Goal: Task Accomplishment & Management: Manage account settings

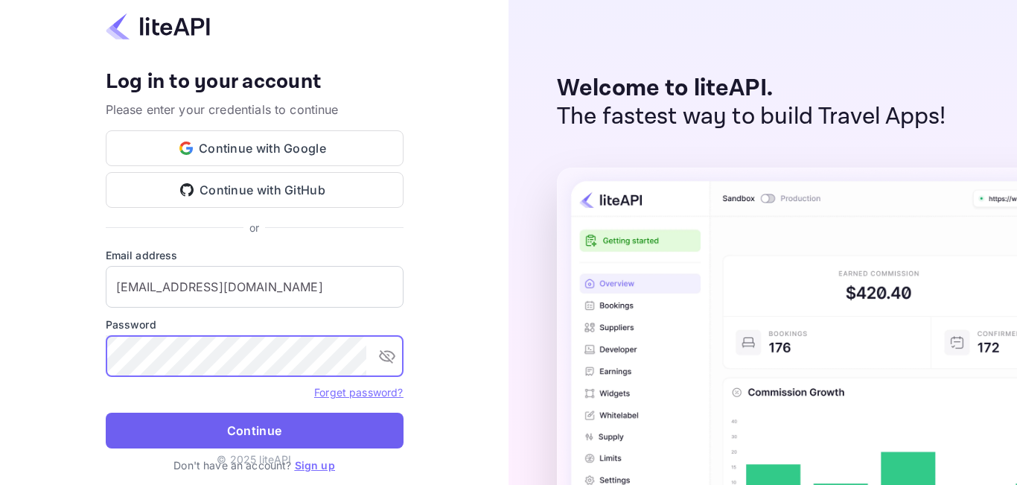
click at [185, 433] on button "Continue" at bounding box center [255, 430] width 298 height 36
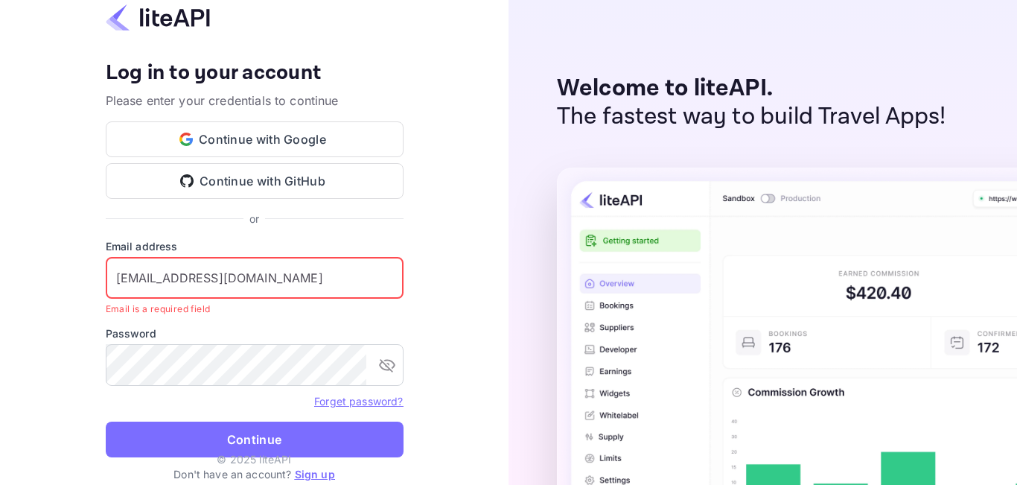
click at [121, 280] on input "moshood.rafiu@gloveler.com" at bounding box center [255, 278] width 298 height 42
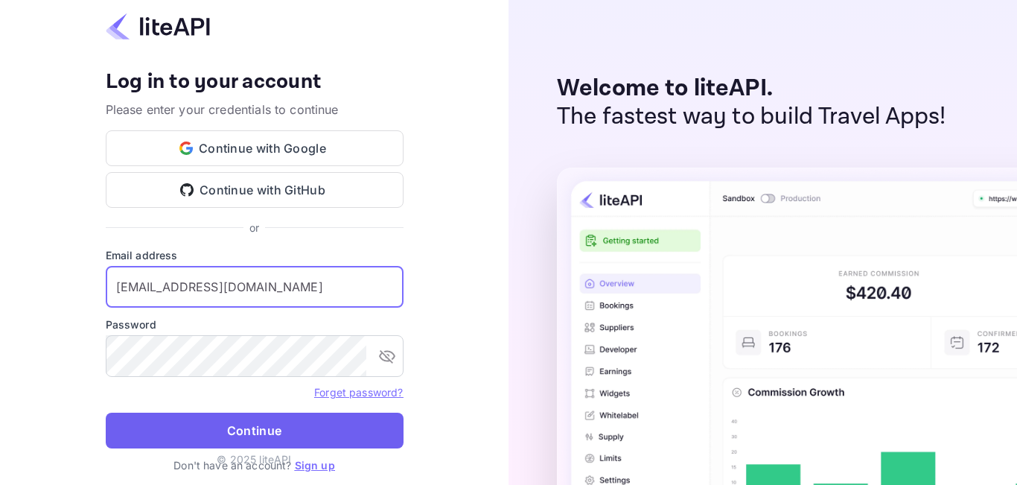
type input "moshood.rafiu@gloveler.com"
click at [171, 430] on button "Continue" at bounding box center [255, 430] width 298 height 36
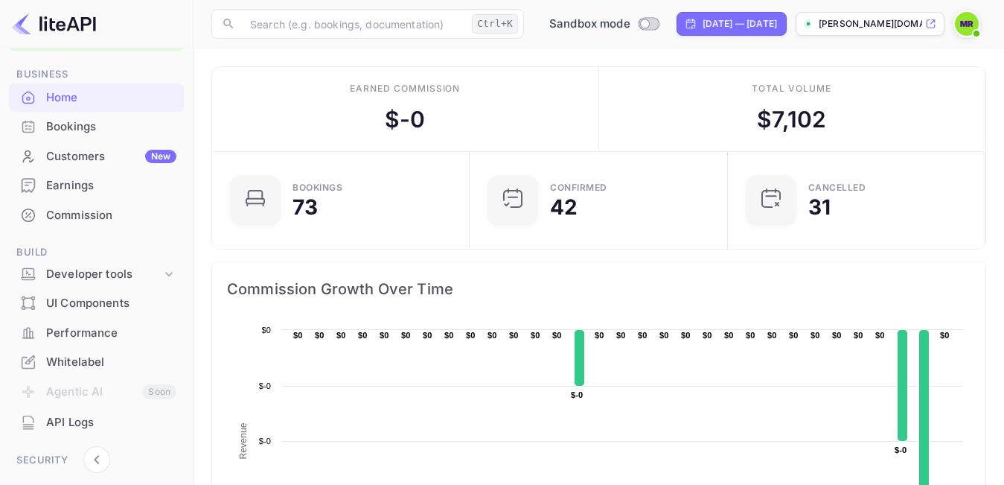
scroll to position [74, 0]
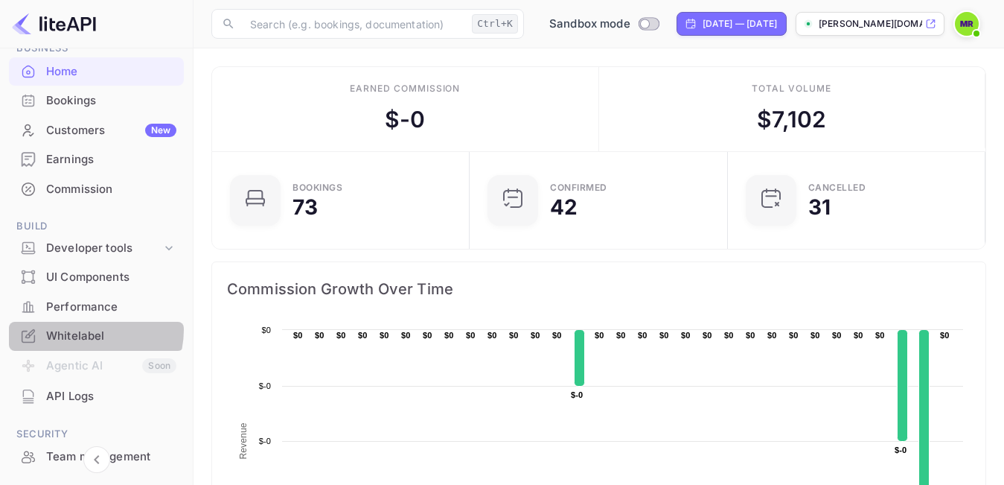
click at [91, 330] on div "Whitelabel" at bounding box center [111, 336] width 130 height 17
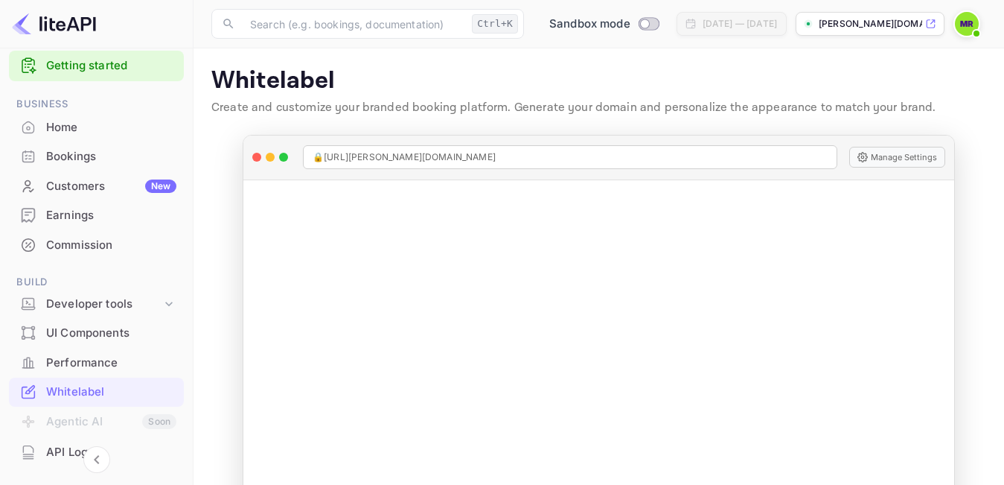
scroll to position [10, 0]
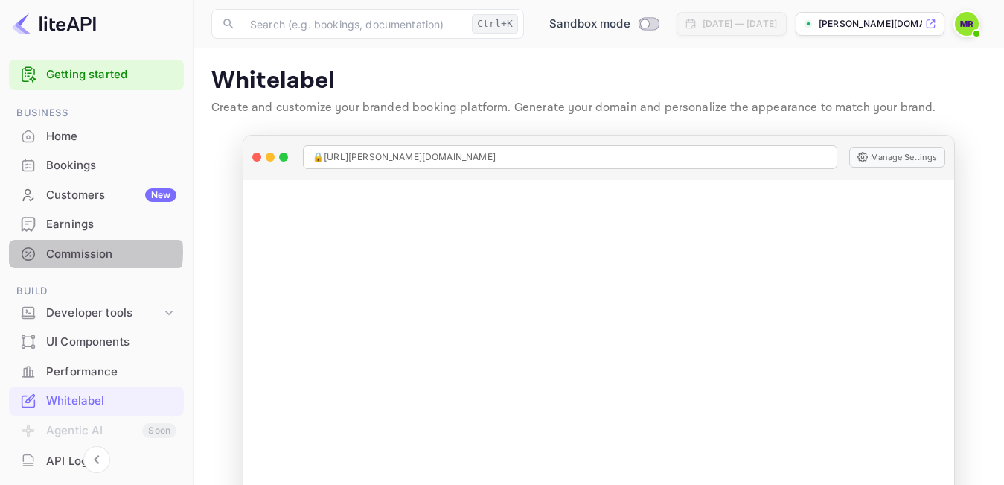
click at [81, 252] on div "Commission" at bounding box center [111, 254] width 130 height 17
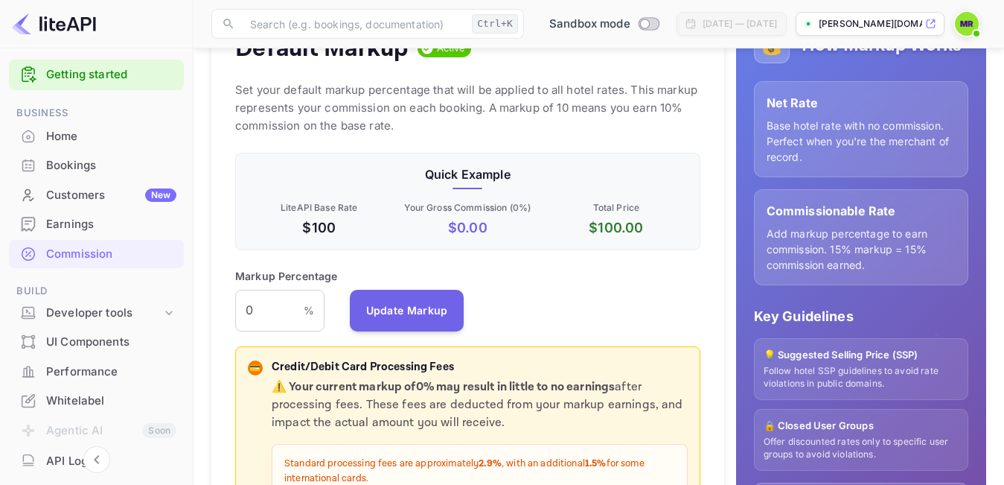
scroll to position [223, 0]
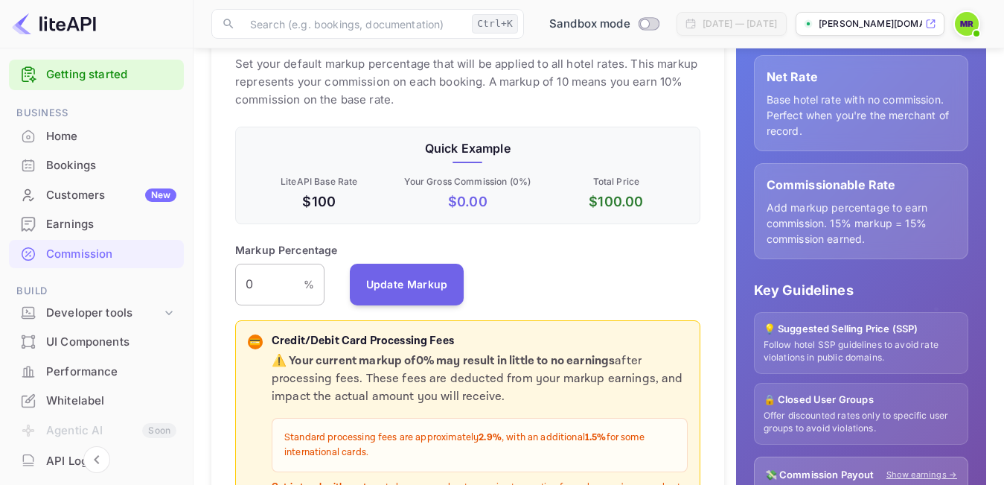
click at [266, 282] on input "0" at bounding box center [269, 284] width 68 height 42
type input "0"
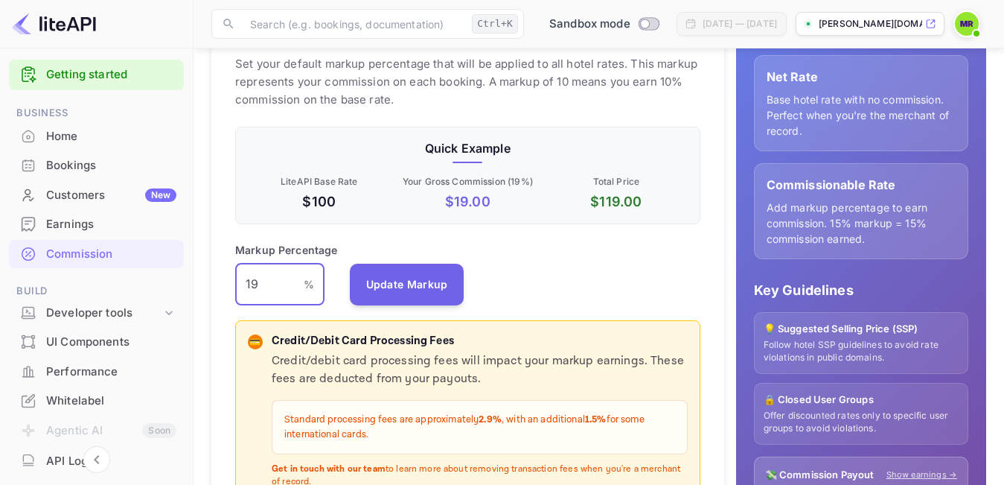
type input "1"
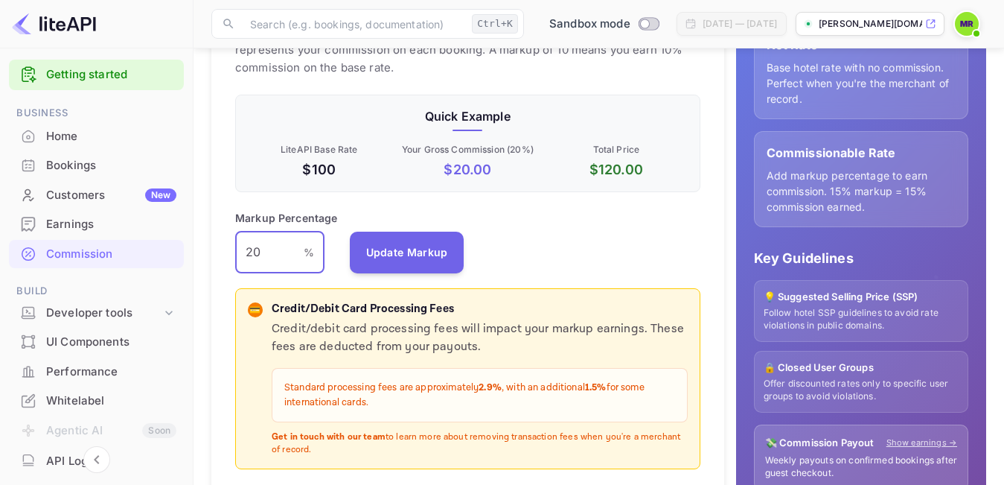
scroll to position [196, 0]
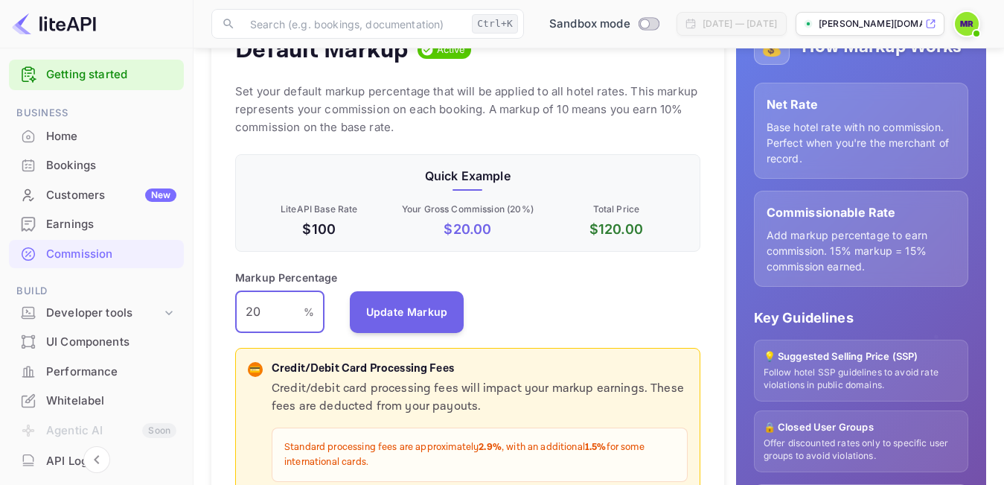
type input "20"
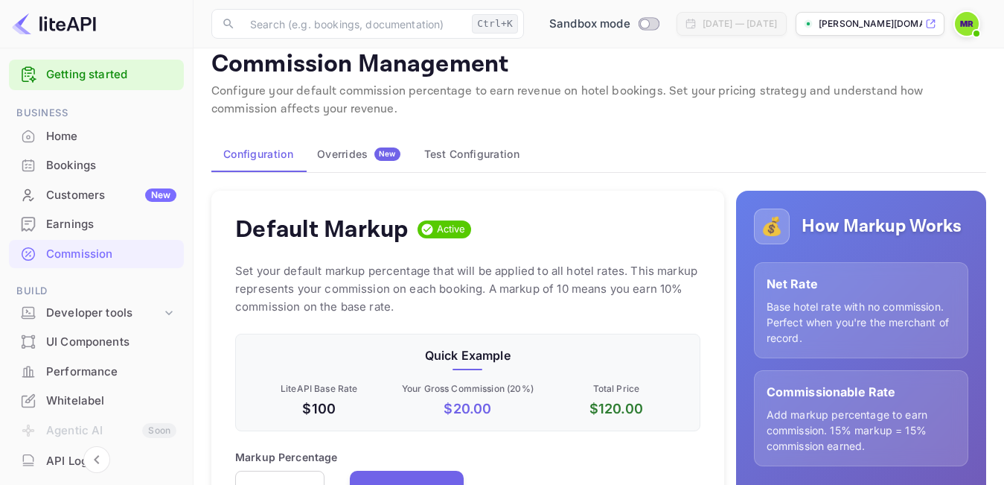
scroll to position [0, 0]
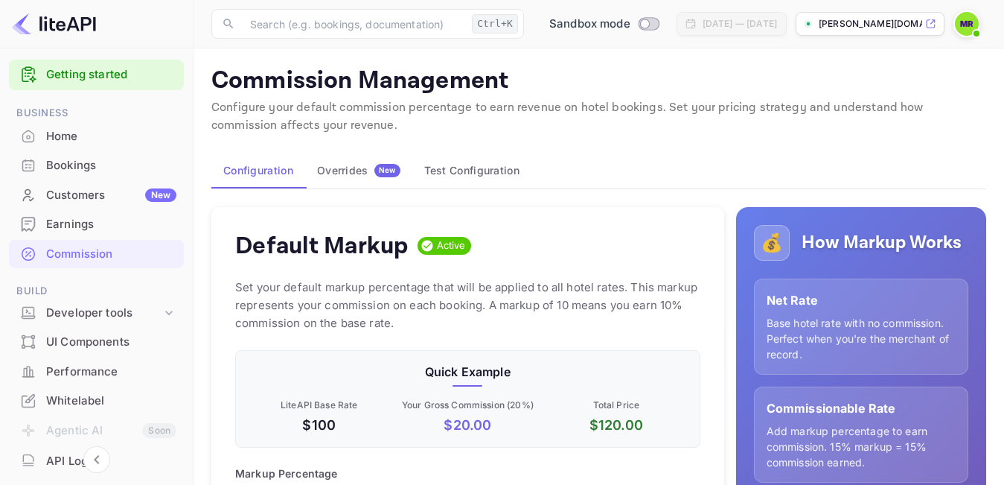
click at [79, 144] on div "Home" at bounding box center [96, 136] width 175 height 29
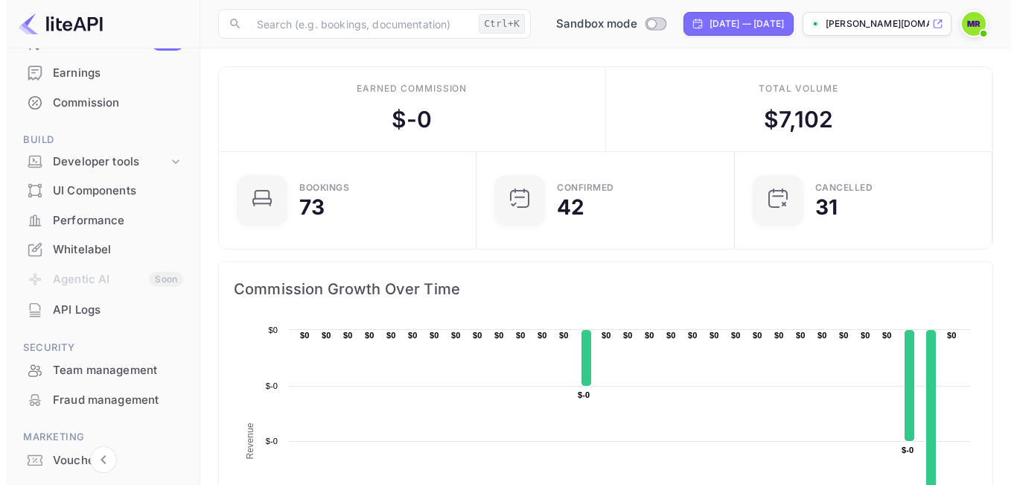
scroll to position [233, 0]
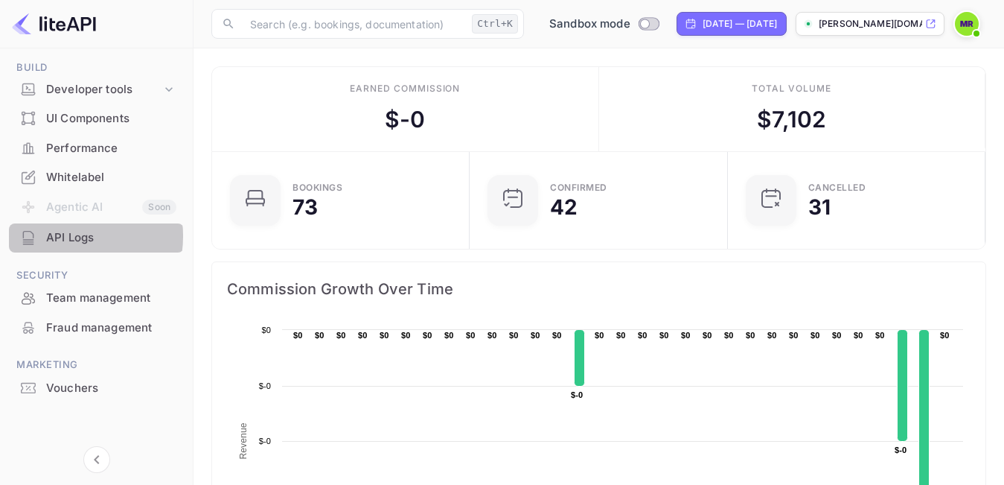
click at [62, 236] on div "API Logs" at bounding box center [111, 237] width 130 height 17
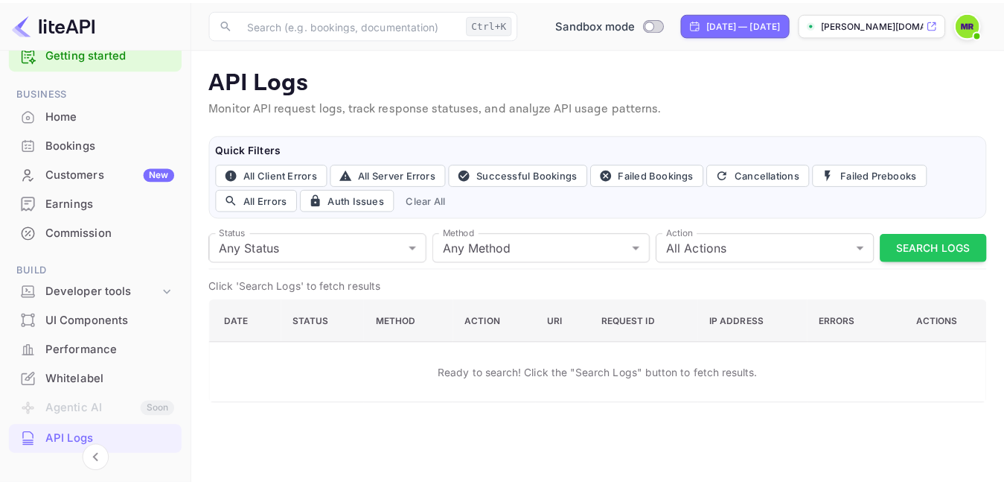
scroll to position [10, 0]
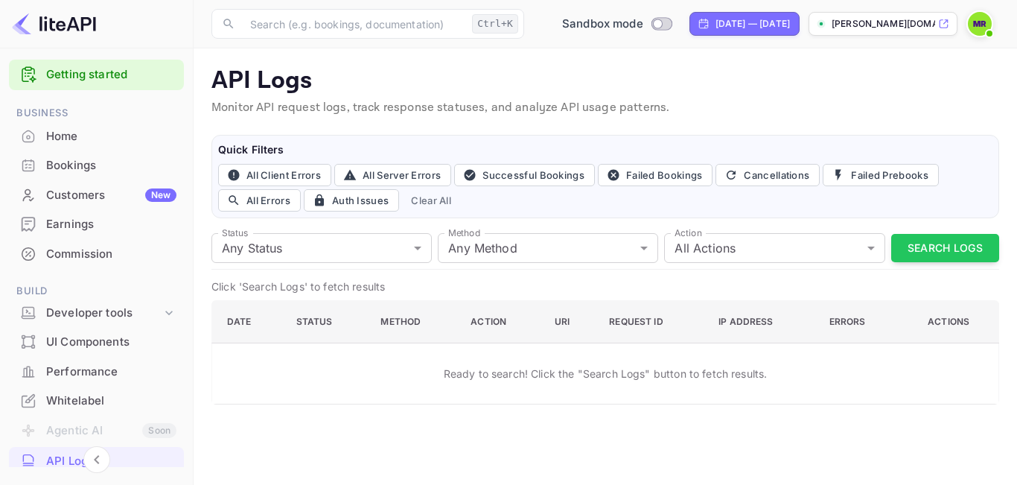
click at [79, 159] on div "Bookings" at bounding box center [111, 165] width 130 height 17
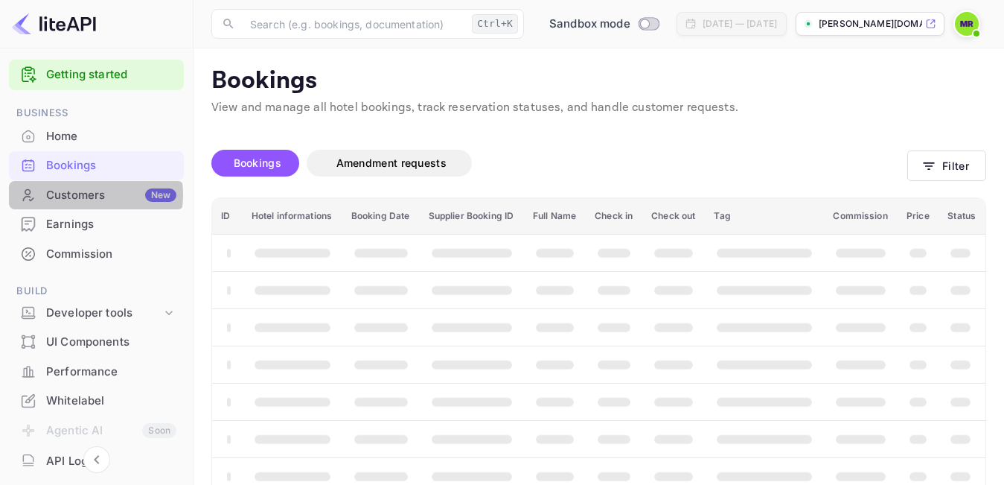
click at [77, 194] on div "Customers New" at bounding box center [111, 195] width 130 height 17
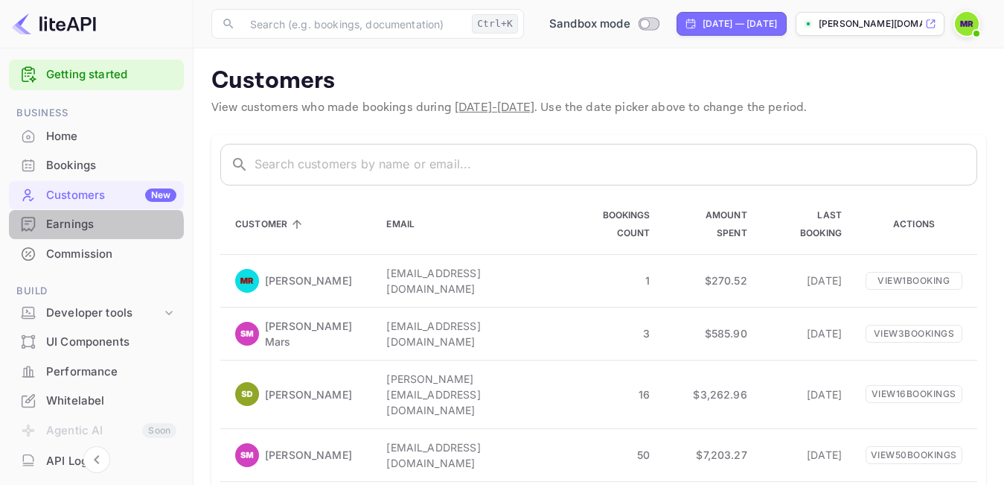
click at [89, 231] on div "Earnings" at bounding box center [111, 224] width 130 height 17
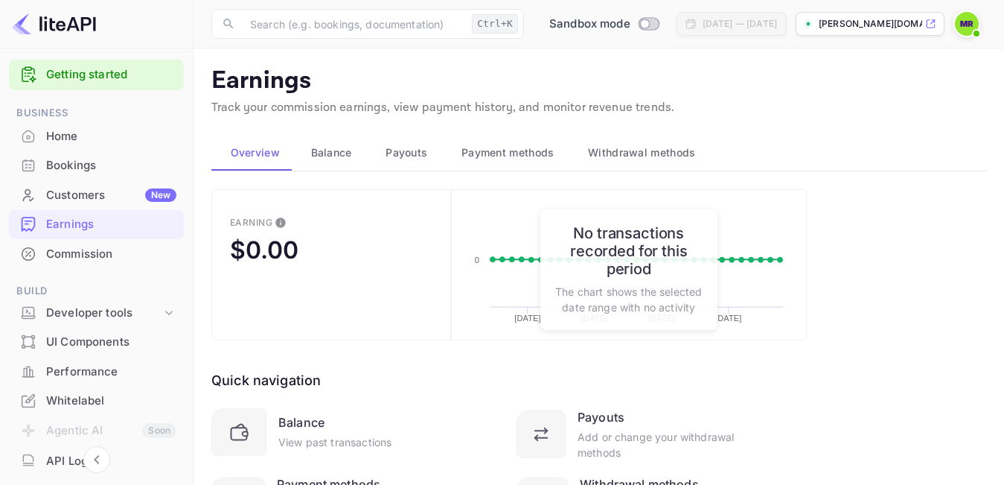
click at [481, 156] on span "Payment methods" at bounding box center [507, 153] width 93 height 18
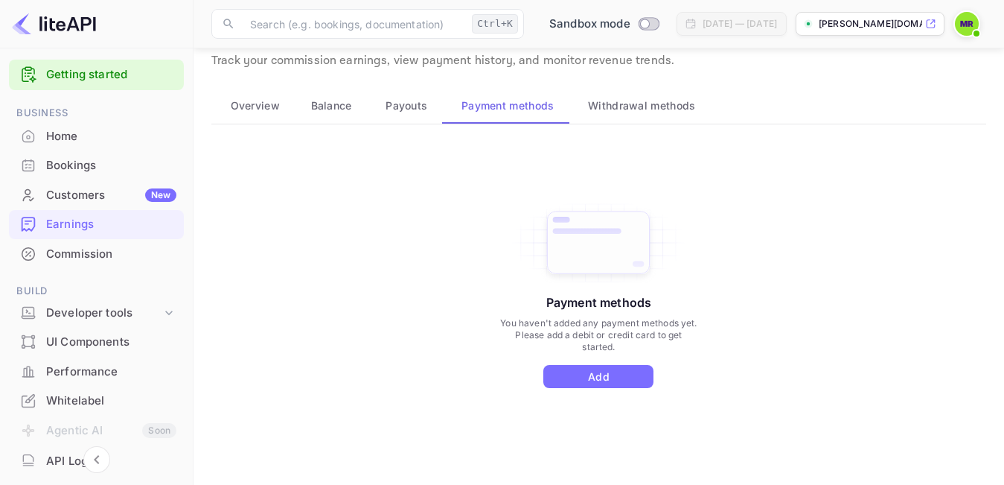
scroll to position [72, 0]
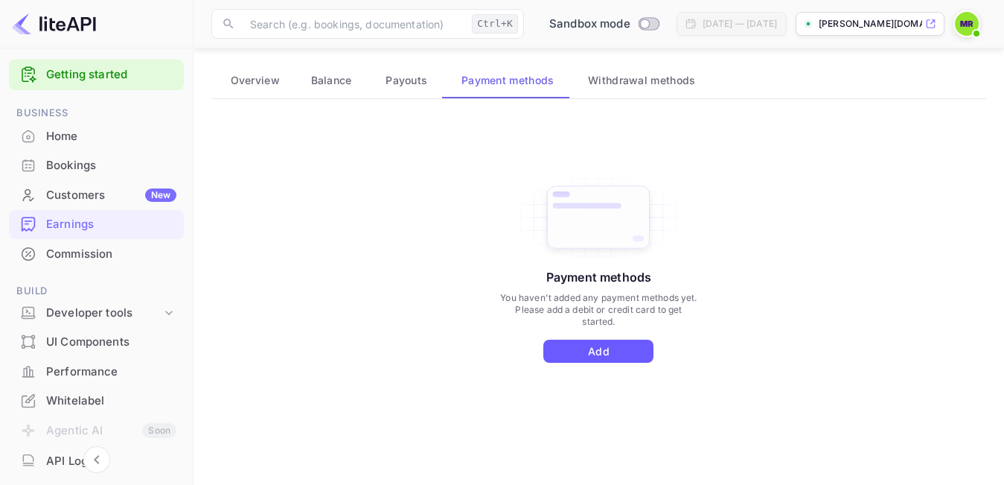
click at [595, 345] on button "Add" at bounding box center [598, 350] width 110 height 23
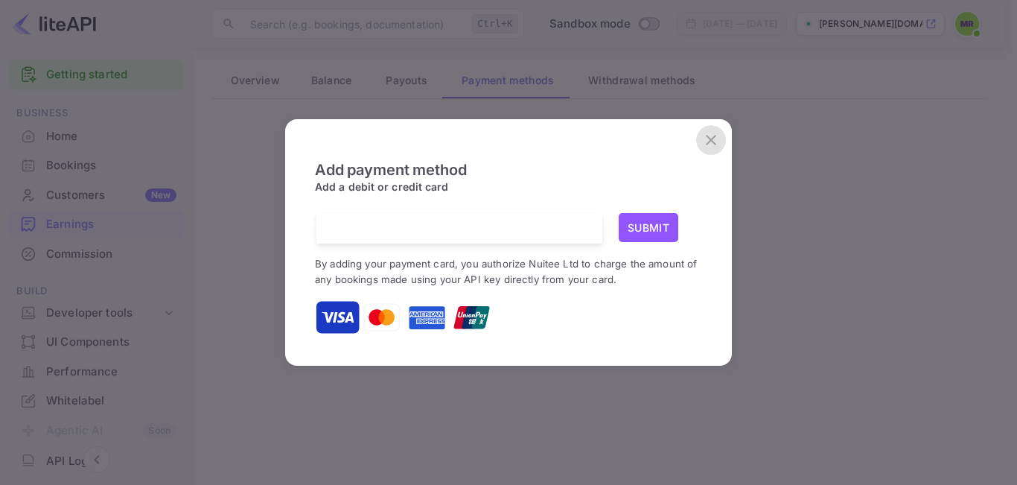
click at [713, 135] on icon "close" at bounding box center [711, 140] width 18 height 18
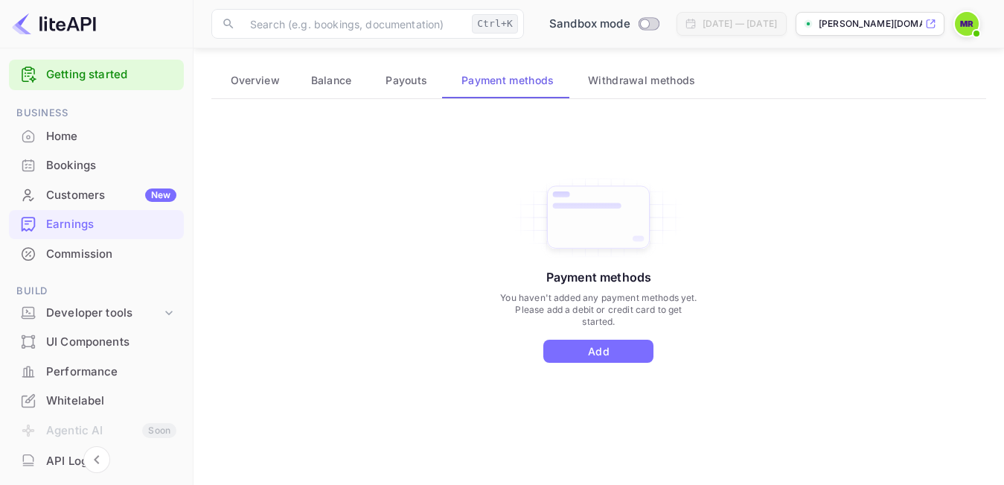
click at [657, 80] on span "Withdrawal methods" at bounding box center [641, 80] width 107 height 18
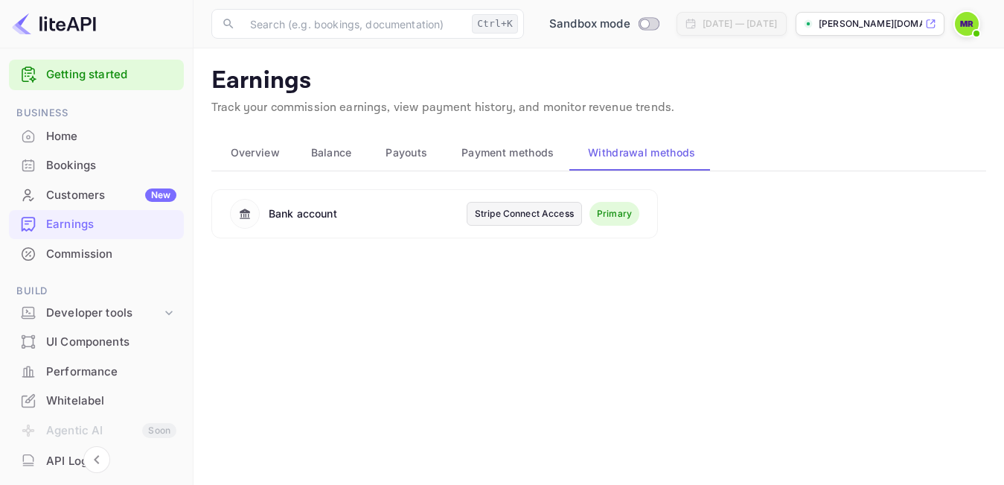
scroll to position [0, 0]
click at [342, 214] on div "Bank account" at bounding box center [348, 214] width 237 height 30
click at [402, 150] on span "Payouts" at bounding box center [407, 153] width 42 height 18
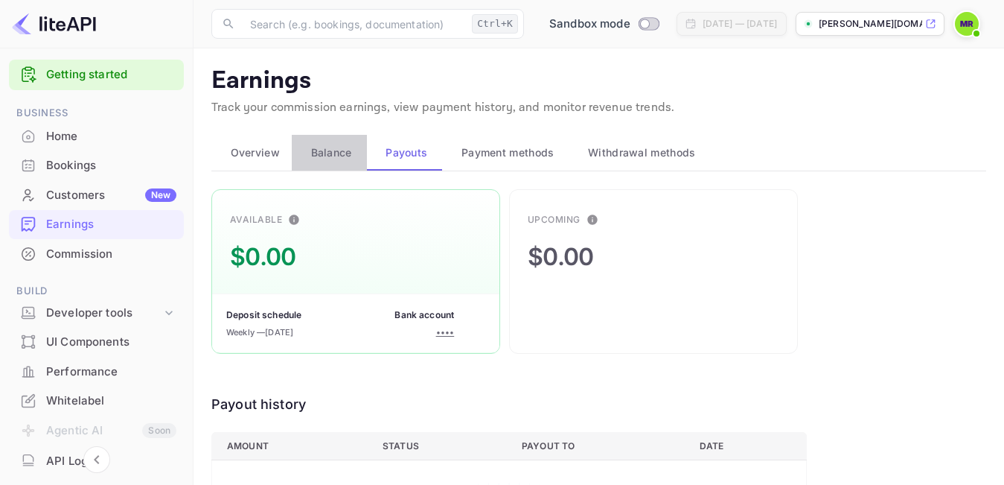
click at [327, 154] on span "Balance" at bounding box center [331, 153] width 41 height 18
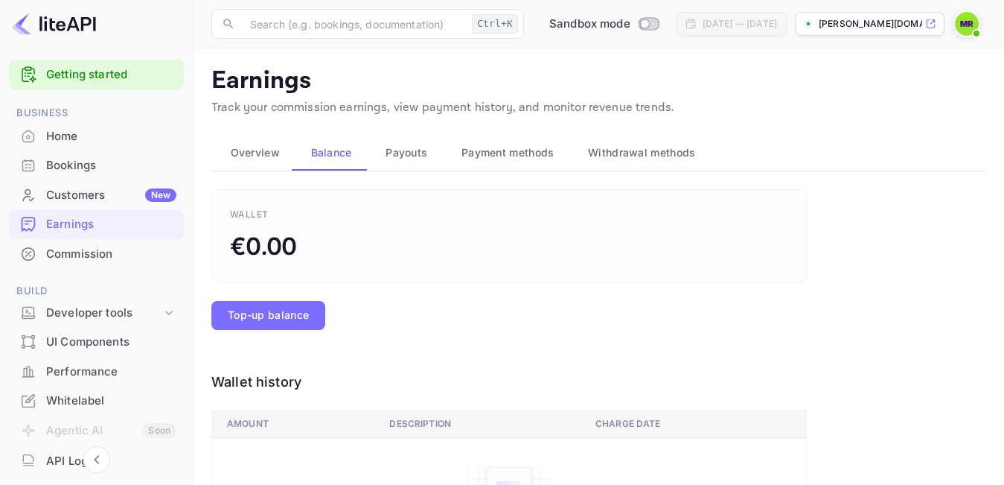
click at [239, 154] on span "Overview" at bounding box center [255, 153] width 49 height 18
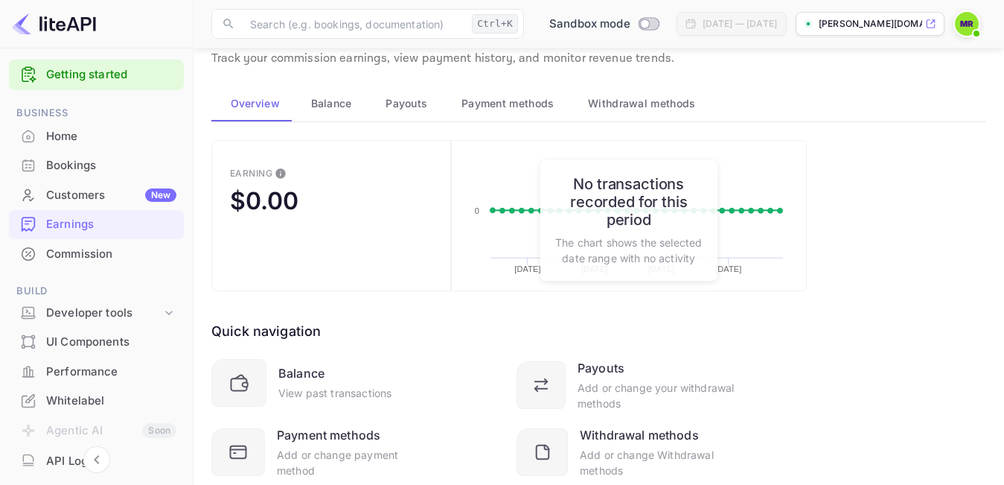
scroll to position [23, 0]
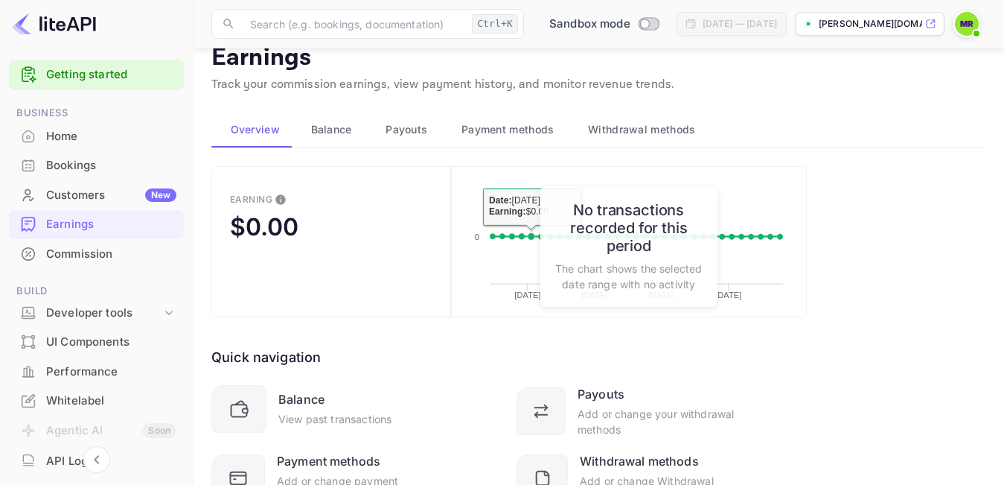
click at [517, 122] on span "Payment methods" at bounding box center [507, 130] width 93 height 18
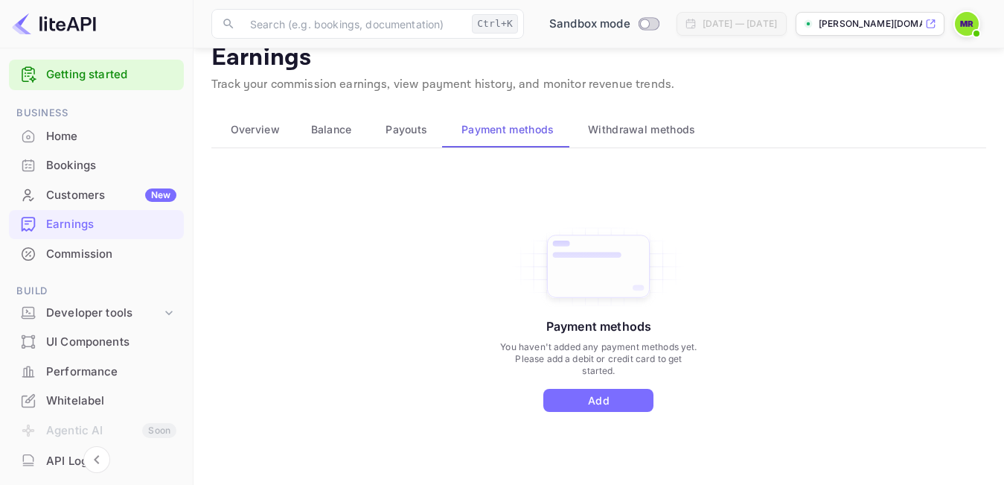
click at [316, 127] on span "Balance" at bounding box center [331, 130] width 41 height 18
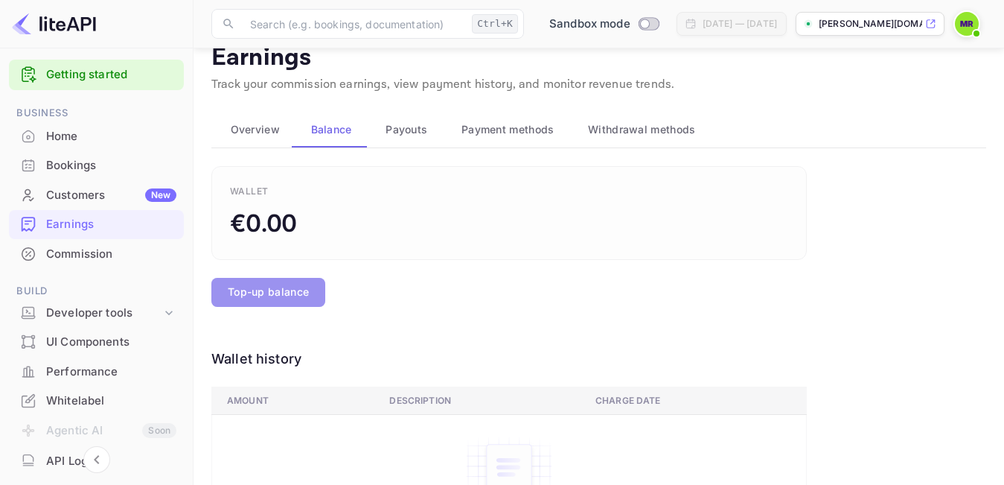
click at [269, 290] on button "Top-up balance" at bounding box center [268, 292] width 114 height 29
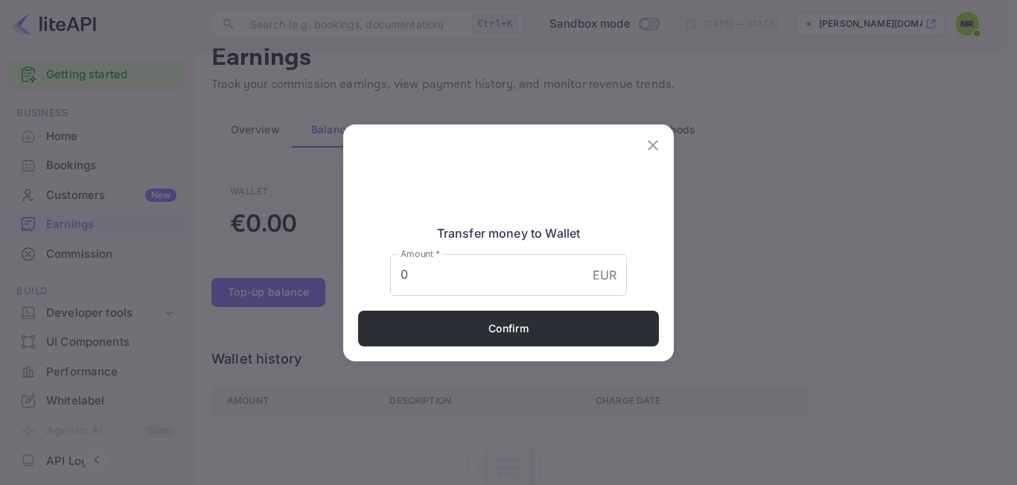
click at [652, 145] on icon "close" at bounding box center [653, 145] width 10 height 10
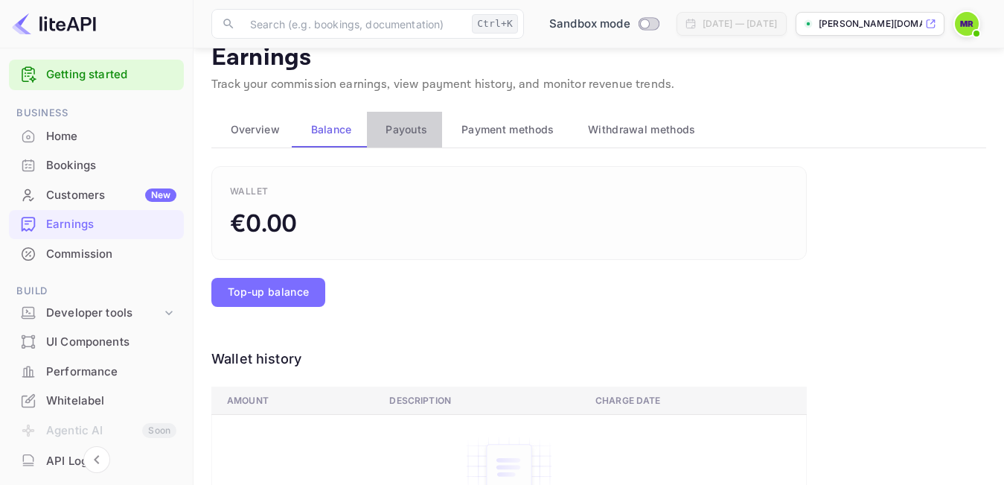
click at [411, 135] on span "Payouts" at bounding box center [407, 130] width 42 height 18
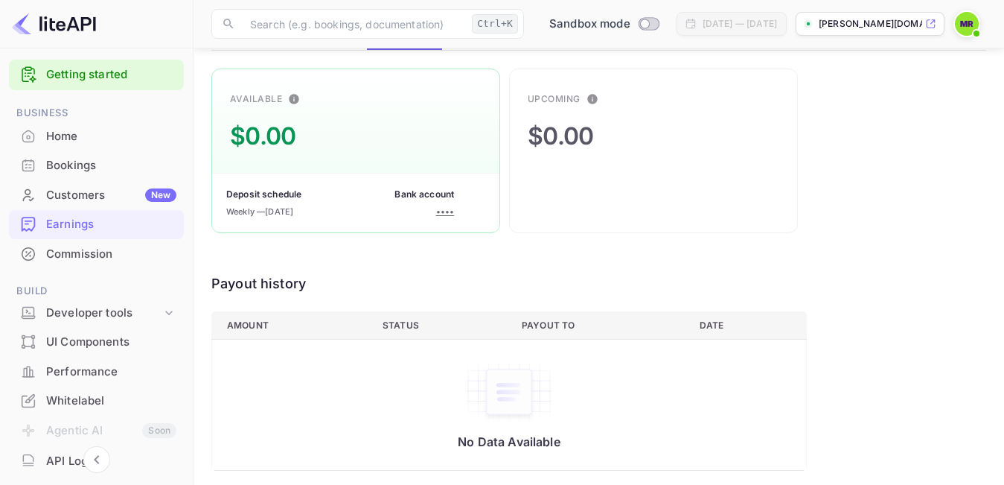
scroll to position [124, 0]
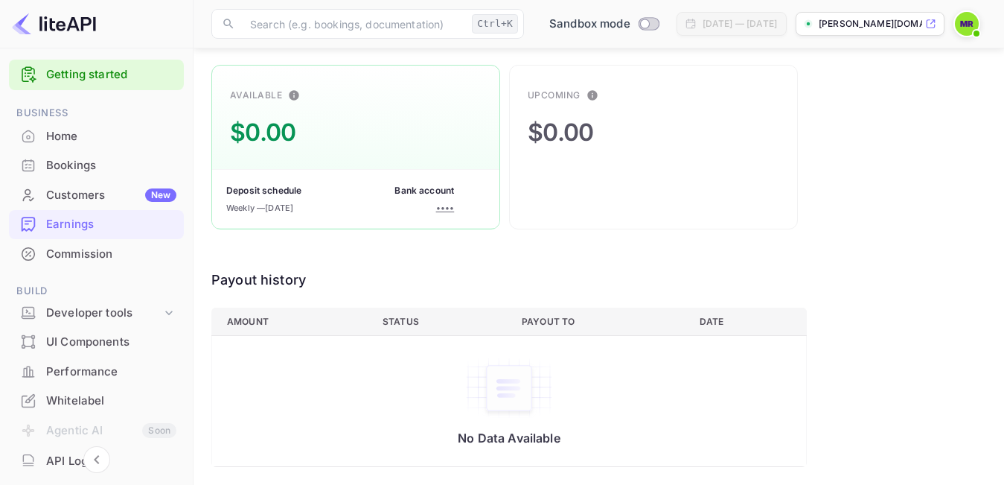
click at [447, 197] on div "Bank account" at bounding box center [424, 190] width 60 height 13
click at [455, 214] on div "••••" at bounding box center [445, 208] width 19 height 13
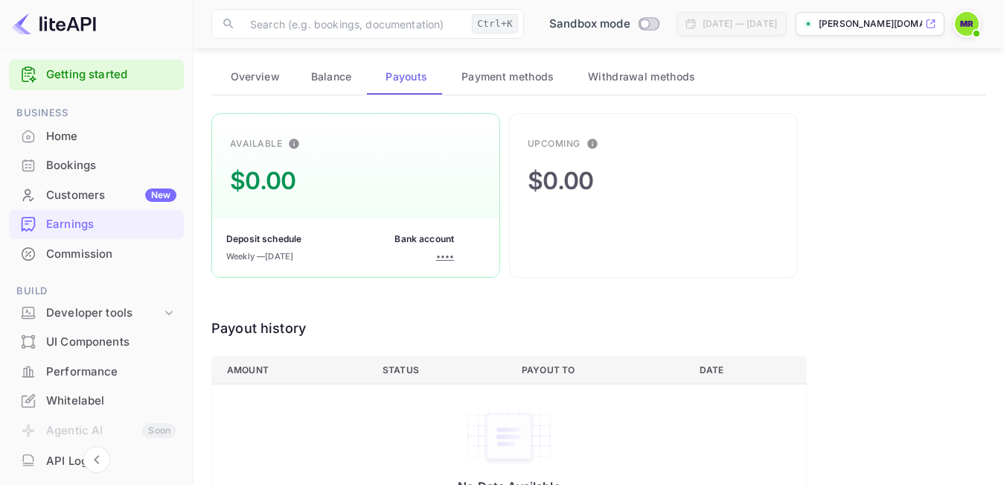
scroll to position [50, 0]
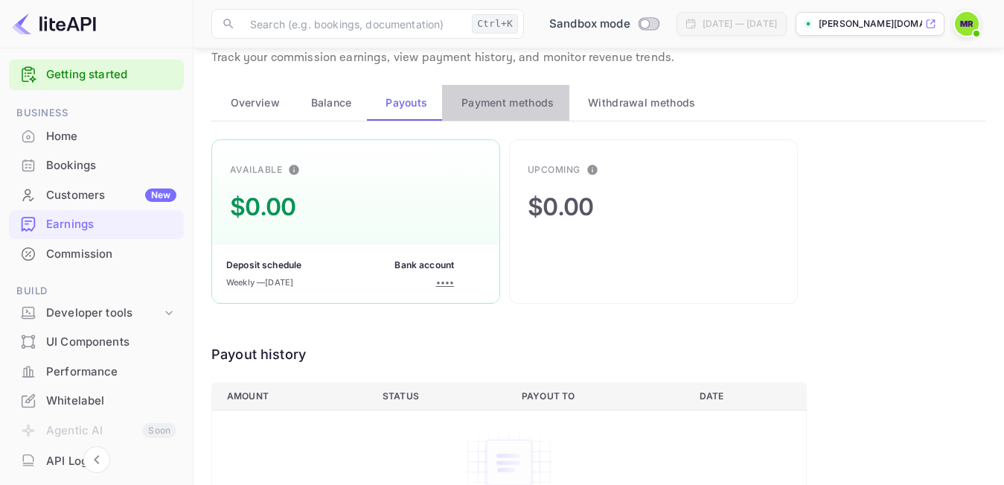
click at [499, 95] on span "Payment methods" at bounding box center [507, 103] width 93 height 18
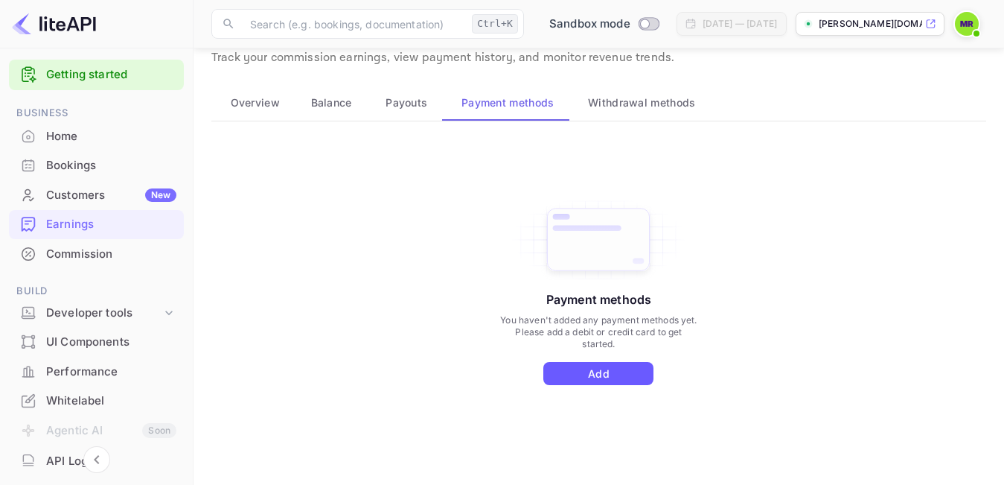
click at [618, 367] on button "Add" at bounding box center [598, 373] width 110 height 23
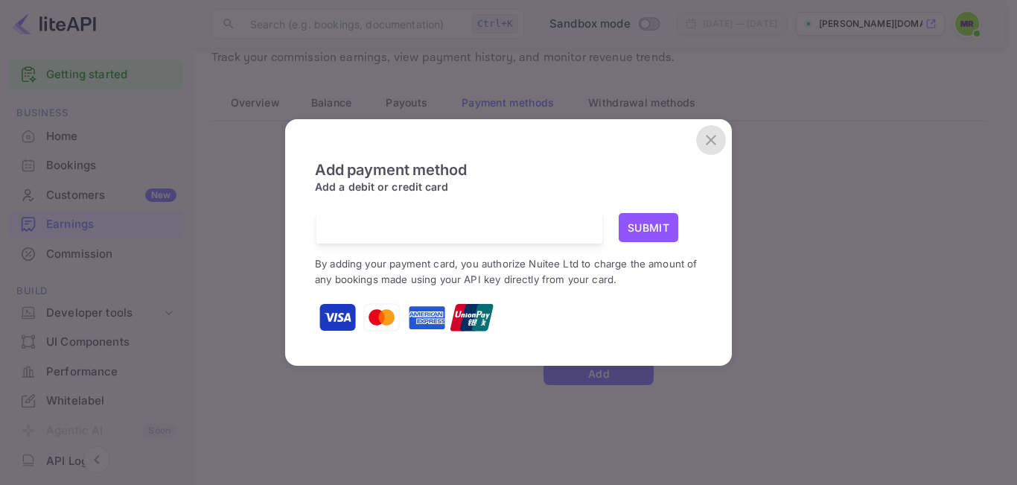
click at [711, 144] on icon "close" at bounding box center [711, 140] width 18 height 18
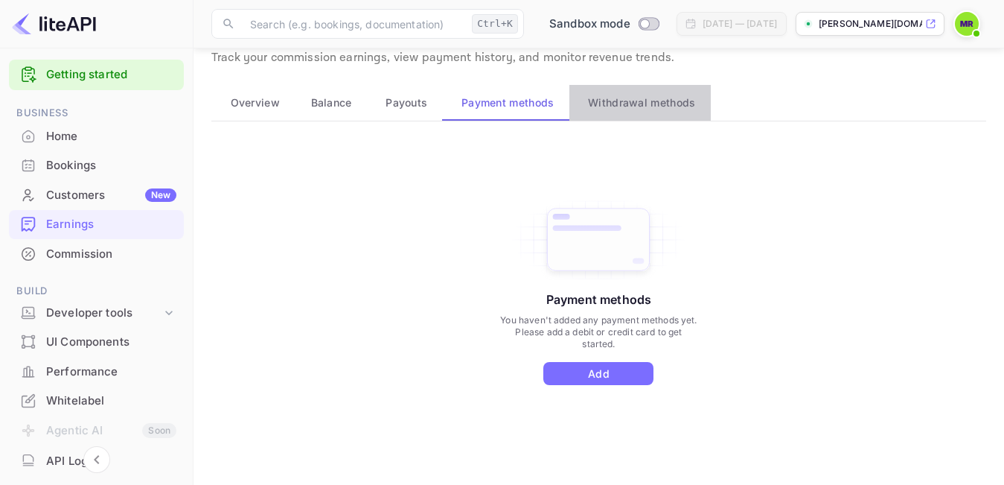
click at [669, 108] on span "Withdrawal methods" at bounding box center [641, 103] width 107 height 18
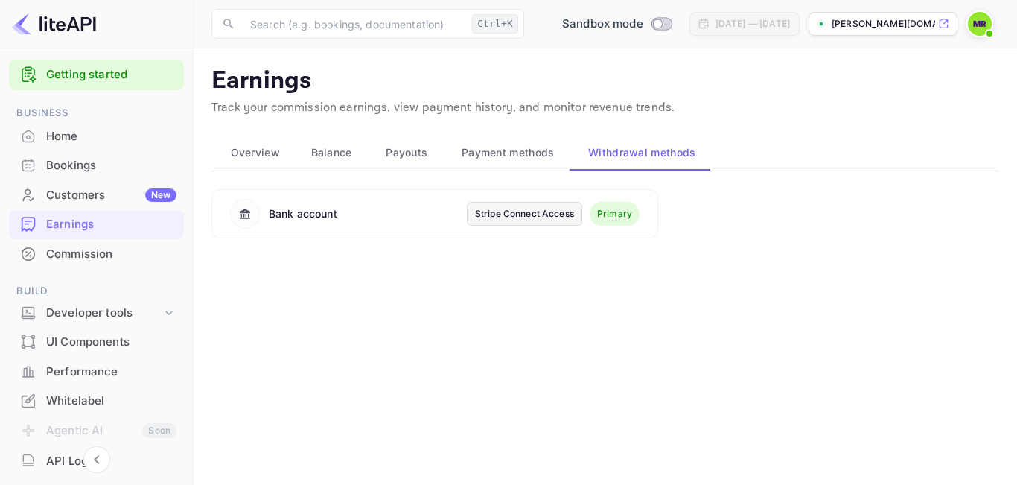
click at [528, 214] on div "Stripe Connect Access" at bounding box center [524, 213] width 99 height 13
click at [305, 215] on div "Bank account" at bounding box center [303, 213] width 68 height 16
click at [487, 157] on span "Payment methods" at bounding box center [507, 153] width 93 height 18
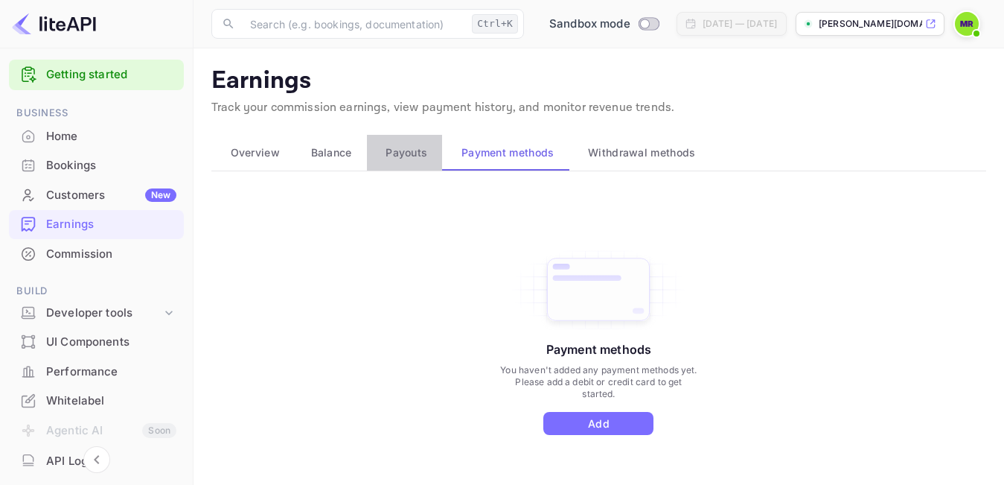
click at [392, 148] on span "Payouts" at bounding box center [407, 153] width 42 height 18
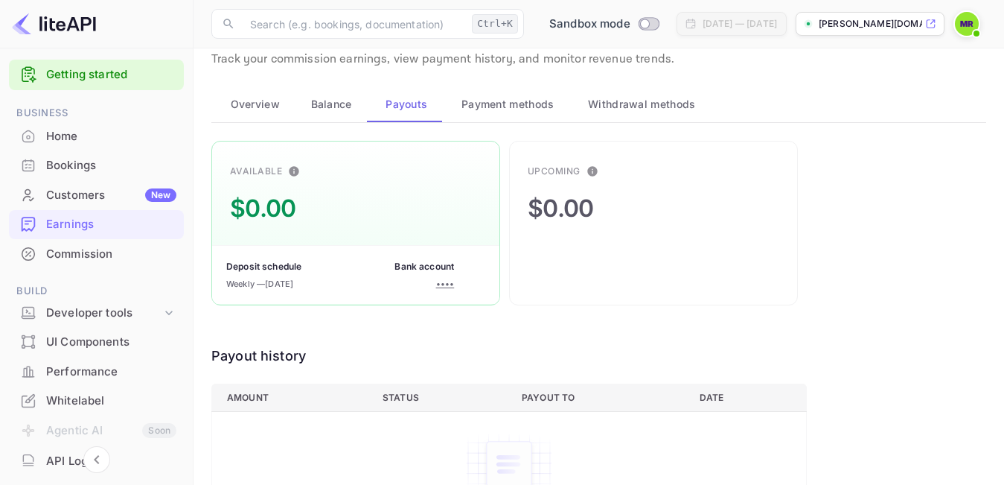
scroll to position [74, 0]
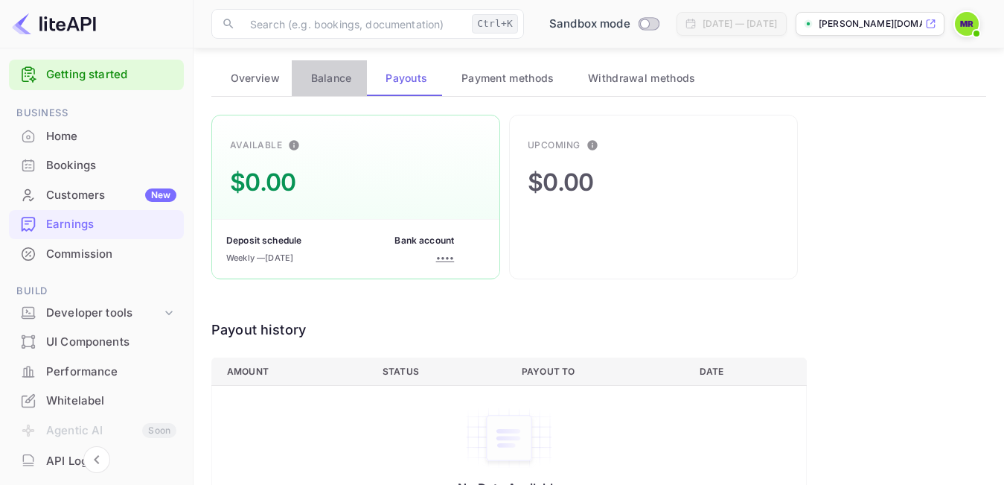
click at [308, 77] on div "Balance" at bounding box center [329, 78] width 51 height 18
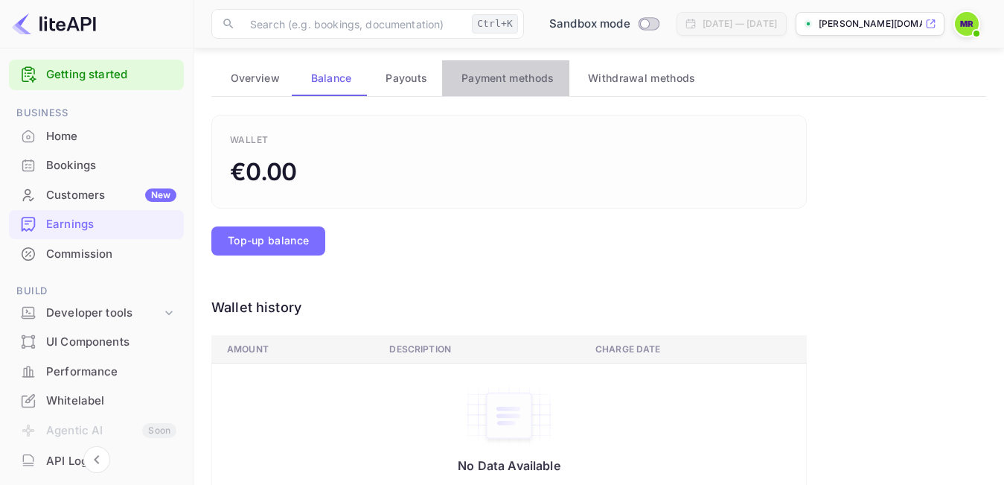
click at [487, 74] on span "Payment methods" at bounding box center [507, 78] width 93 height 18
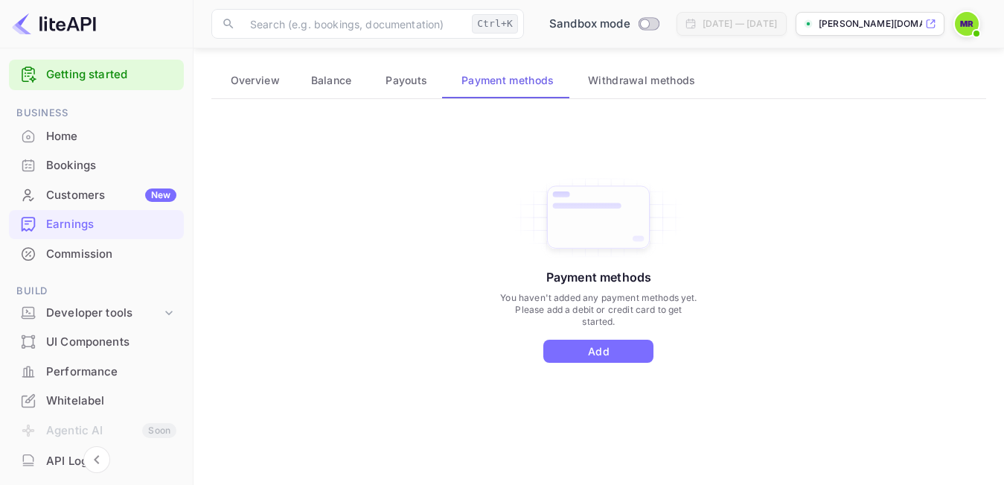
scroll to position [72, 0]
click at [257, 89] on span "Overview" at bounding box center [255, 80] width 49 height 18
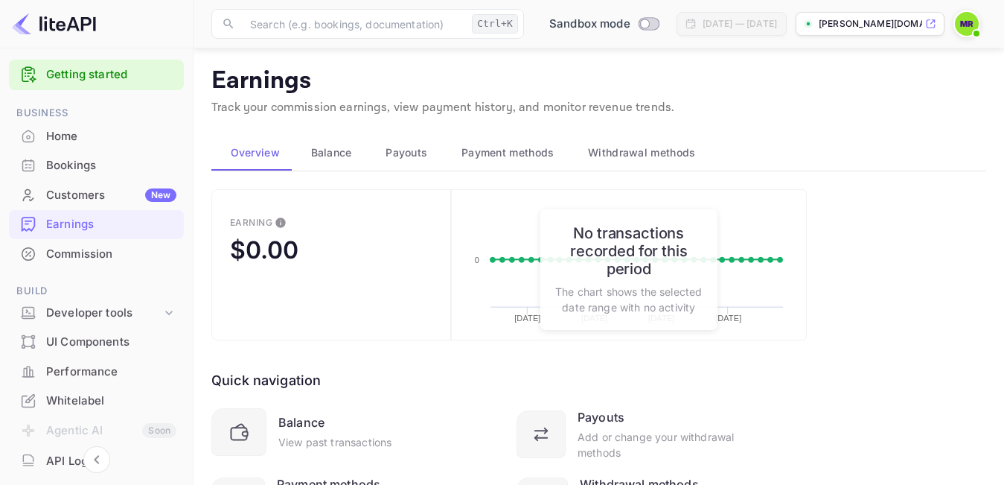
scroll to position [74, 0]
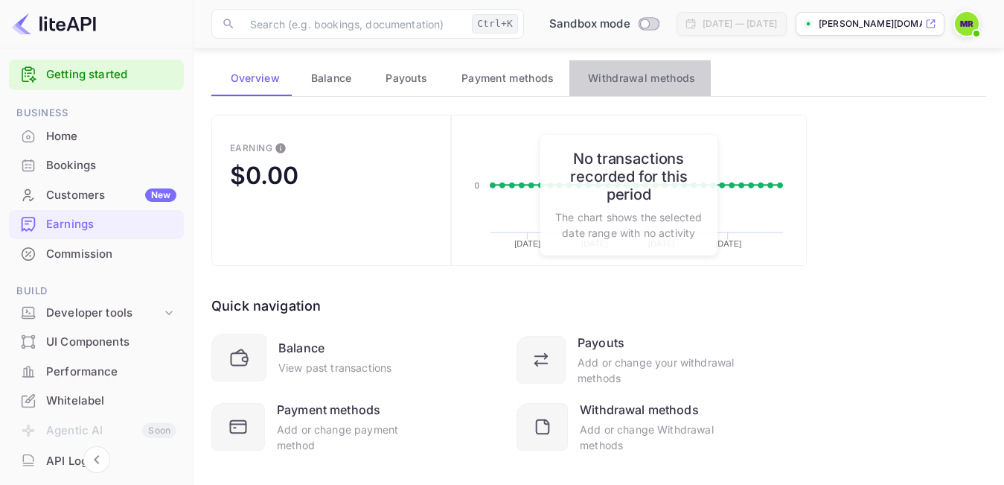
click at [617, 73] on span "Withdrawal methods" at bounding box center [641, 78] width 107 height 18
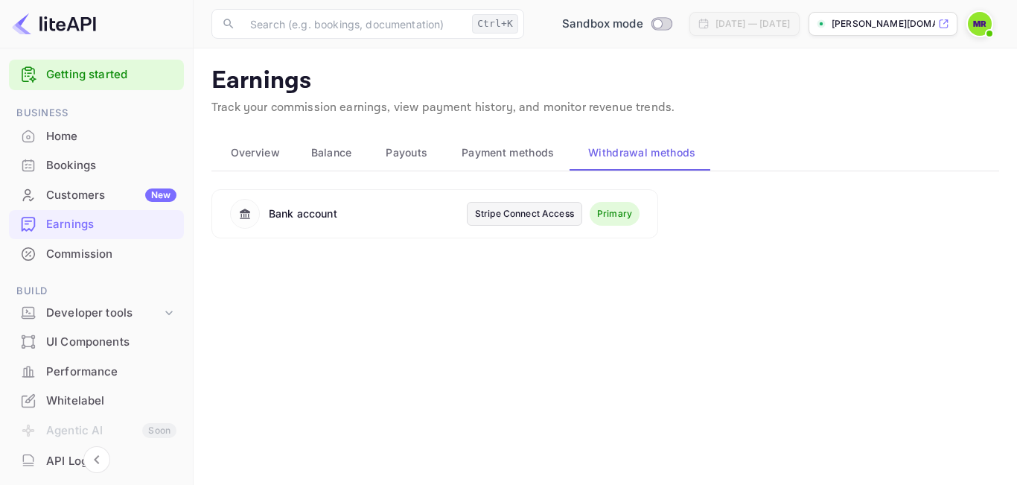
click at [476, 153] on span "Payment methods" at bounding box center [507, 153] width 93 height 18
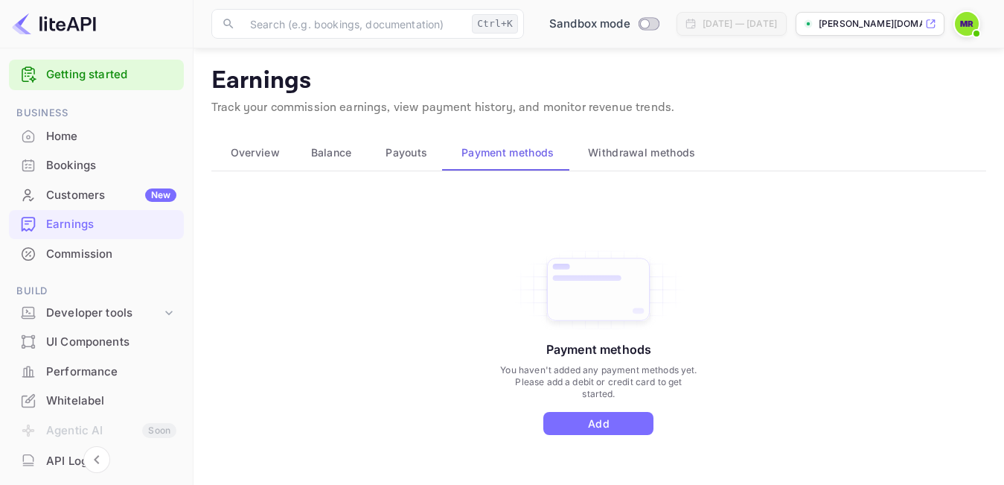
scroll to position [72, 0]
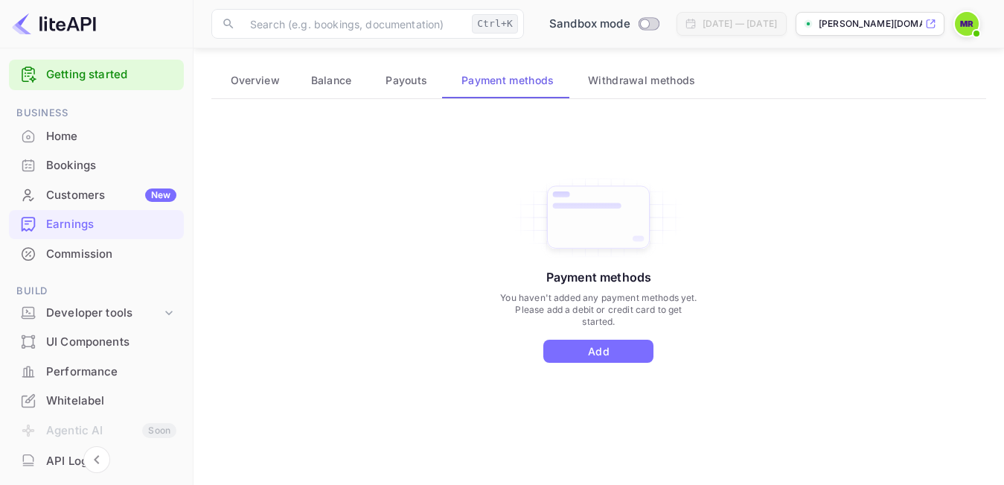
click at [387, 78] on span "Payouts" at bounding box center [407, 80] width 42 height 18
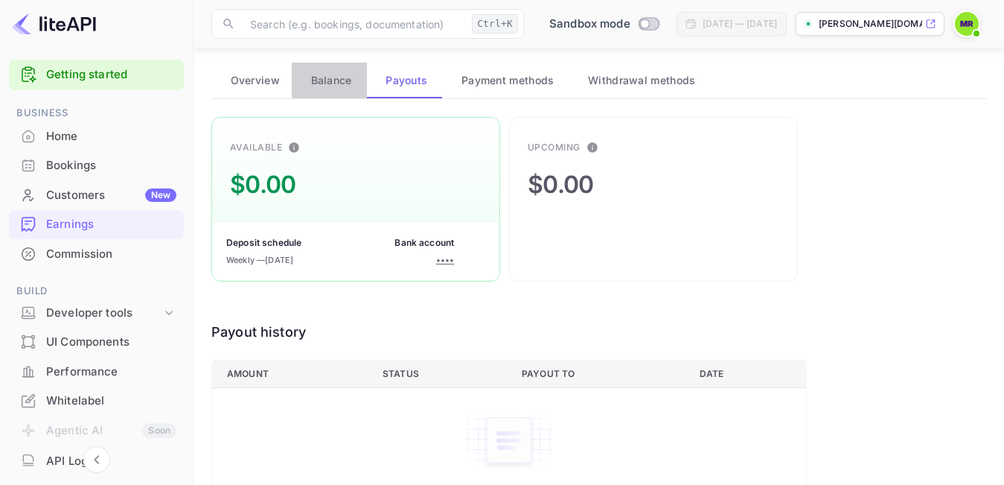
click at [337, 81] on span "Balance" at bounding box center [331, 80] width 41 height 18
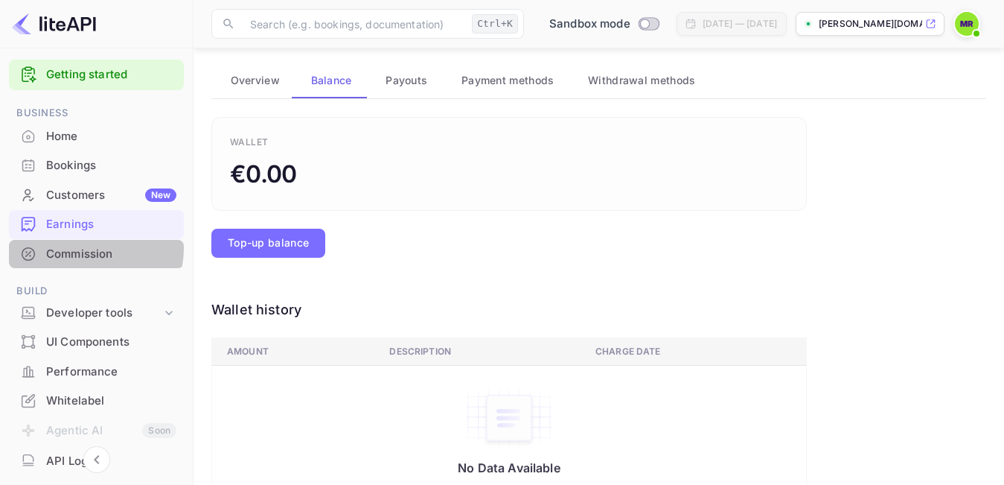
click at [93, 248] on div "Commission" at bounding box center [111, 254] width 130 height 17
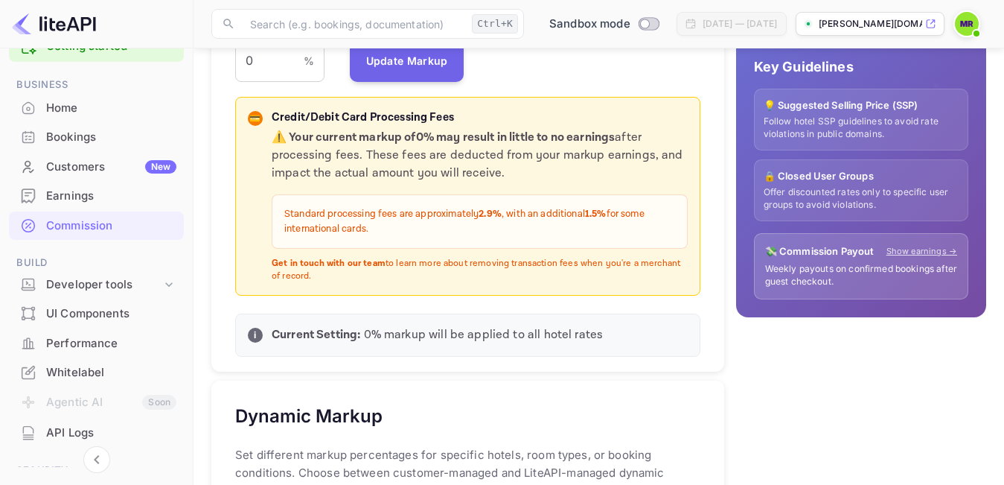
scroll to position [10, 0]
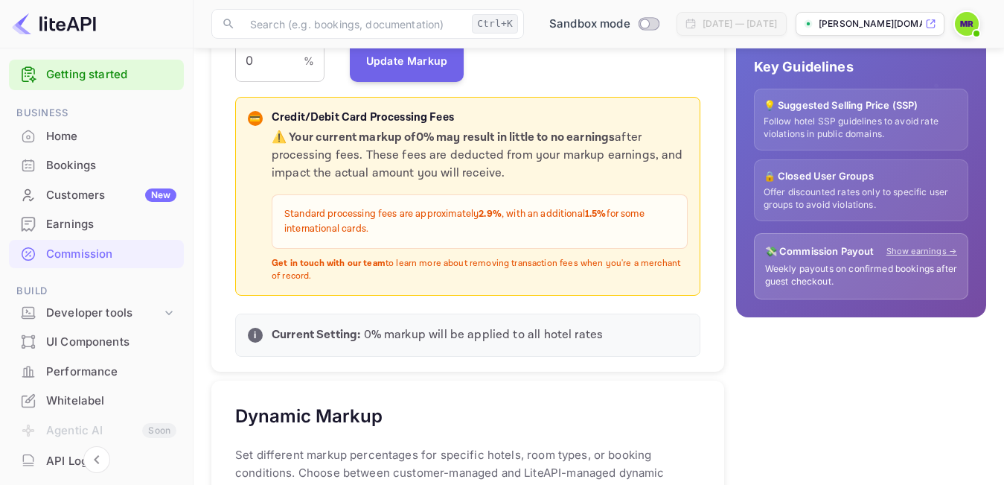
click at [77, 221] on div "Earnings" at bounding box center [111, 224] width 130 height 17
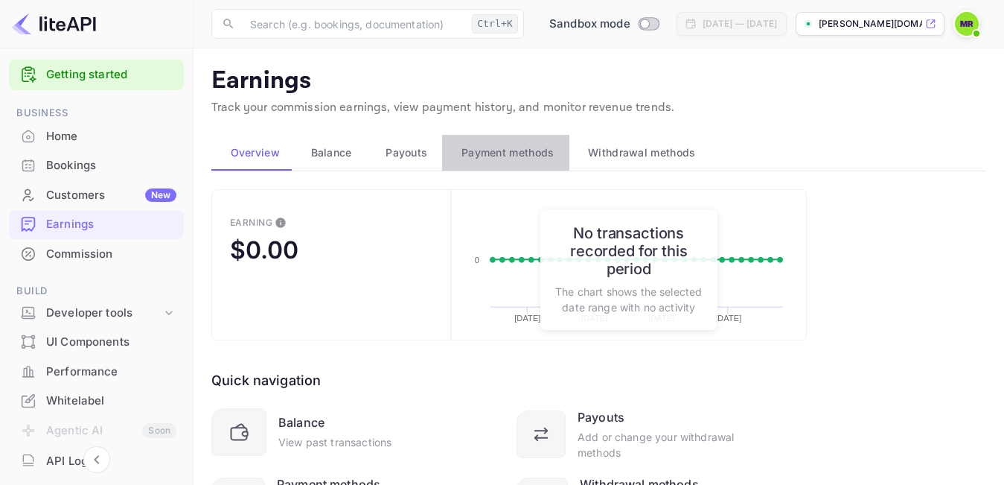
click at [497, 150] on span "Payment methods" at bounding box center [507, 153] width 93 height 18
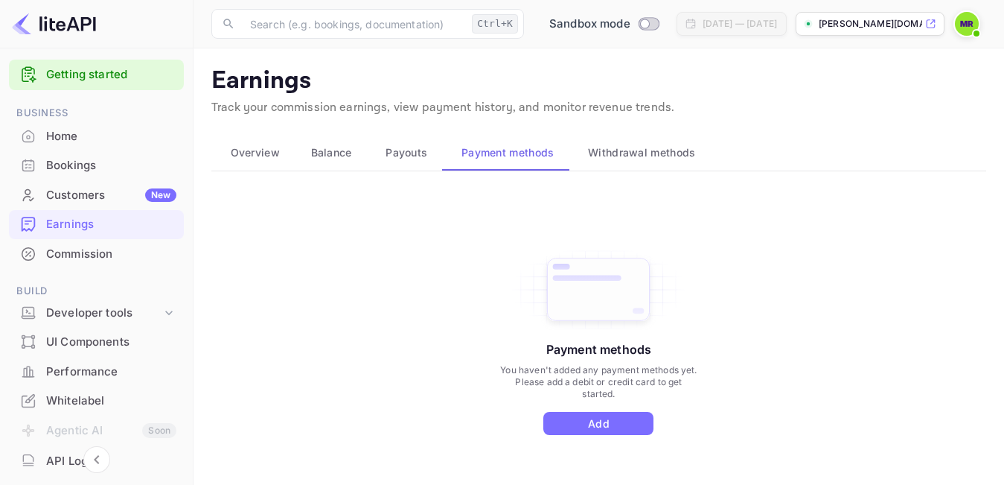
click at [417, 150] on span "Payouts" at bounding box center [407, 153] width 42 height 18
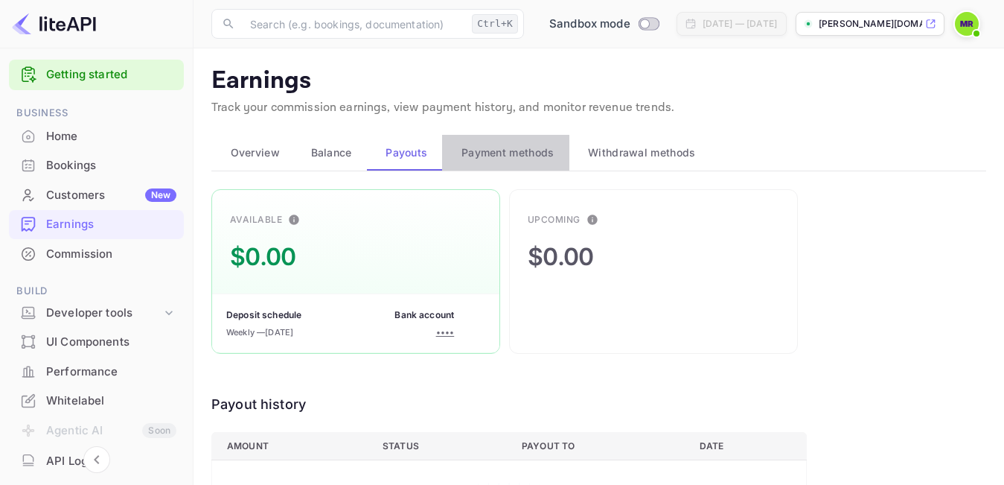
click at [520, 156] on span "Payment methods" at bounding box center [507, 153] width 93 height 18
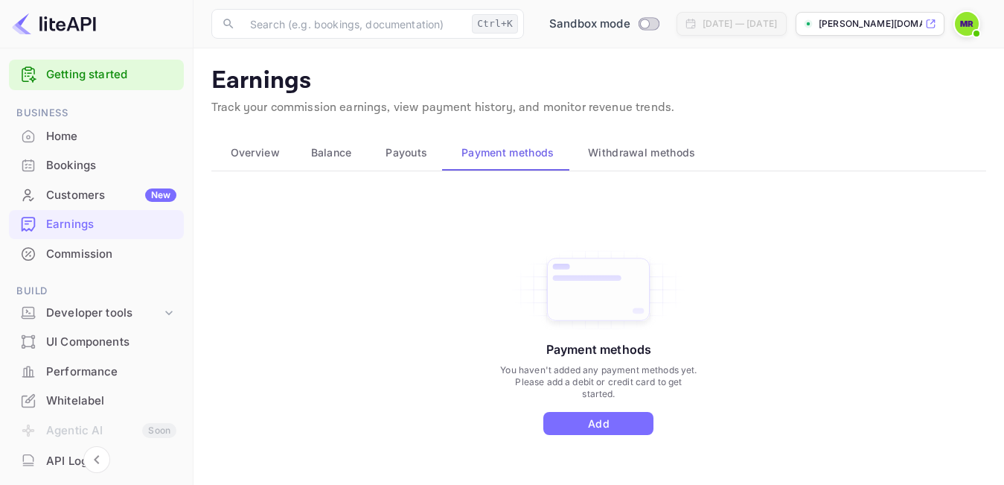
click at [623, 147] on span "Withdrawal methods" at bounding box center [641, 153] width 107 height 18
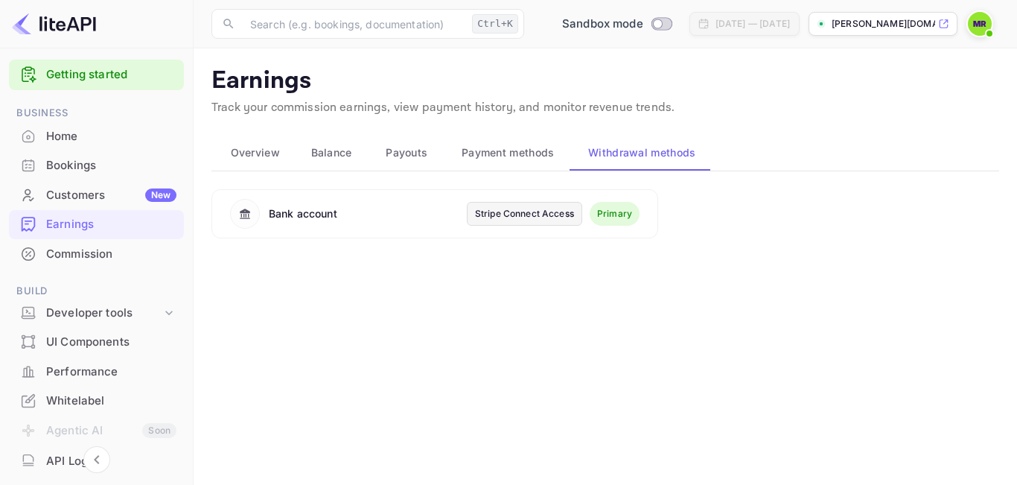
click at [520, 208] on div "Stripe Connect Access" at bounding box center [524, 213] width 99 height 13
click at [529, 153] on span "Payment methods" at bounding box center [507, 153] width 93 height 18
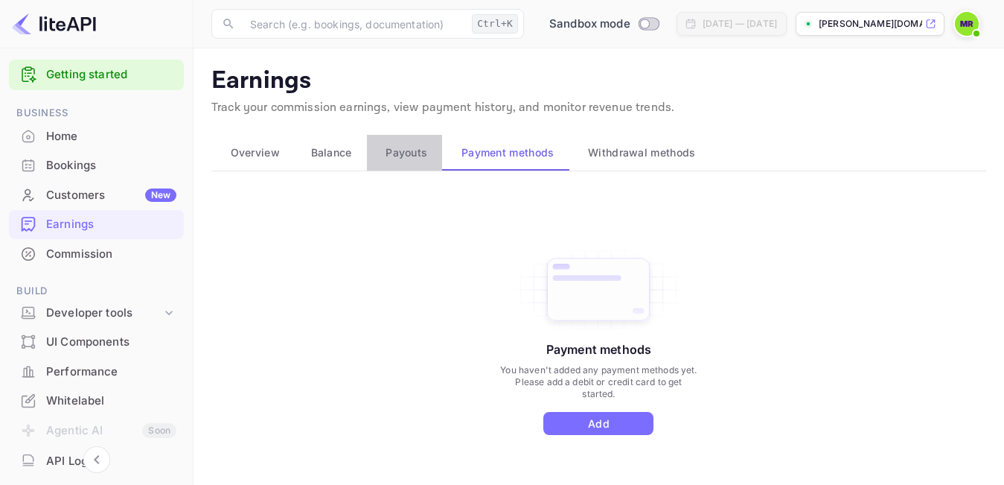
click at [402, 155] on span "Payouts" at bounding box center [407, 153] width 42 height 18
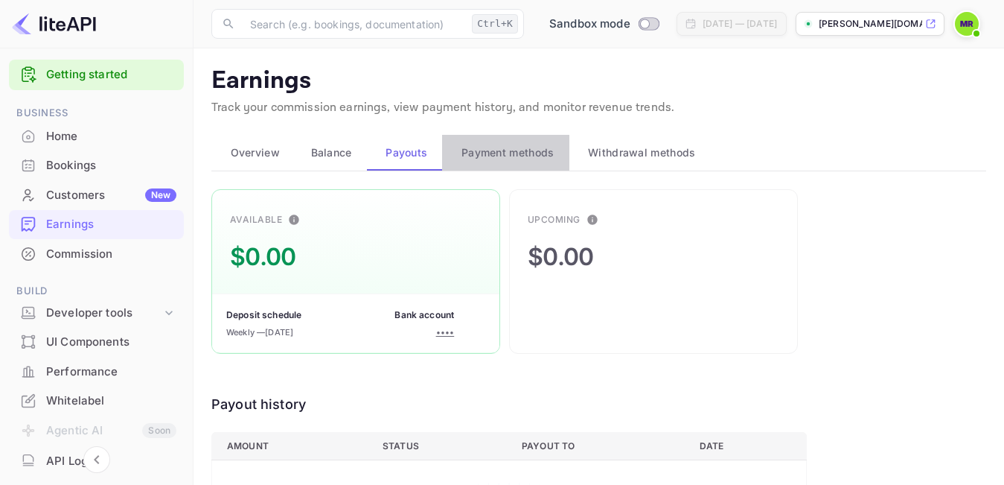
click at [527, 159] on span "Payment methods" at bounding box center [507, 153] width 93 height 18
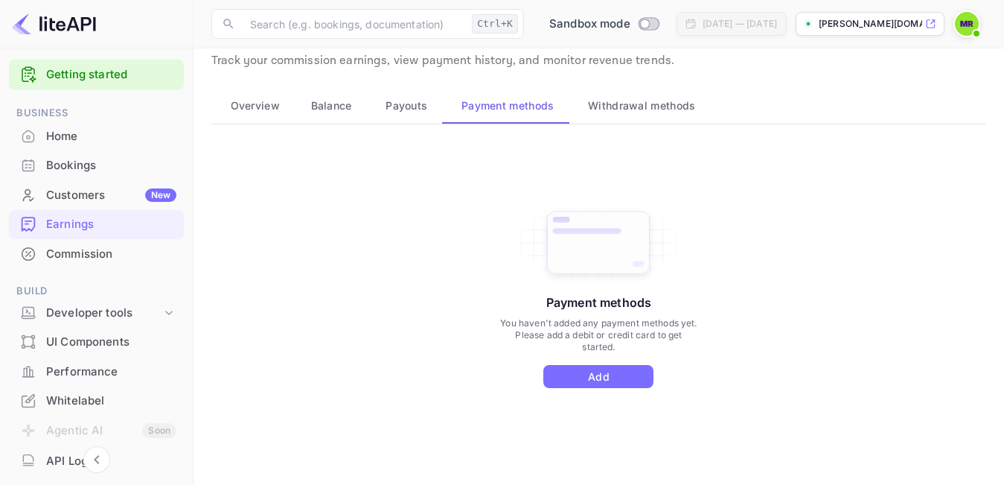
scroll to position [72, 0]
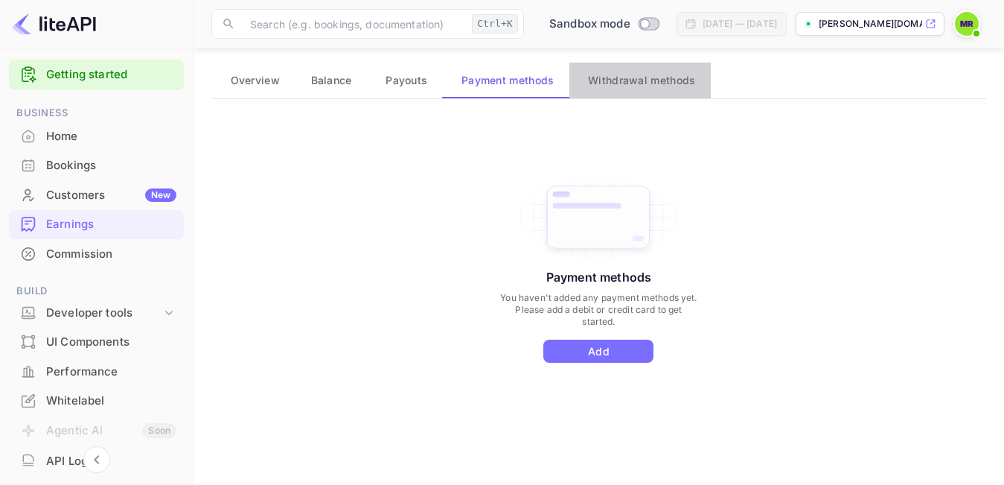
click at [635, 82] on span "Withdrawal methods" at bounding box center [641, 80] width 107 height 18
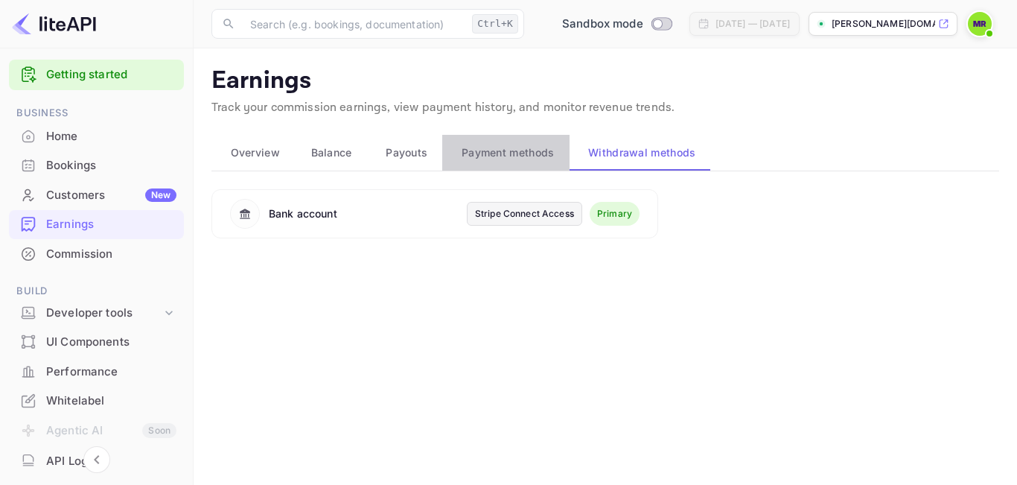
click at [536, 149] on span "Payment methods" at bounding box center [507, 153] width 93 height 18
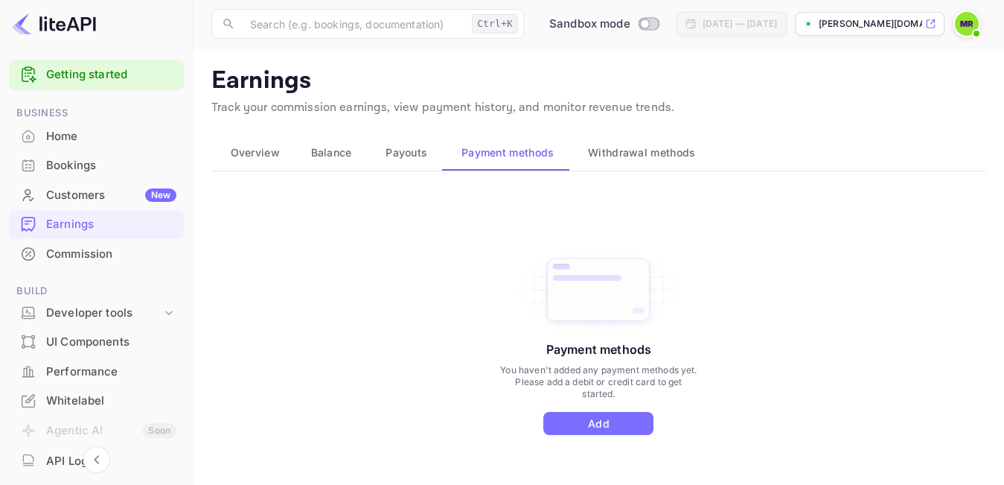
click at [400, 154] on span "Payouts" at bounding box center [407, 153] width 42 height 18
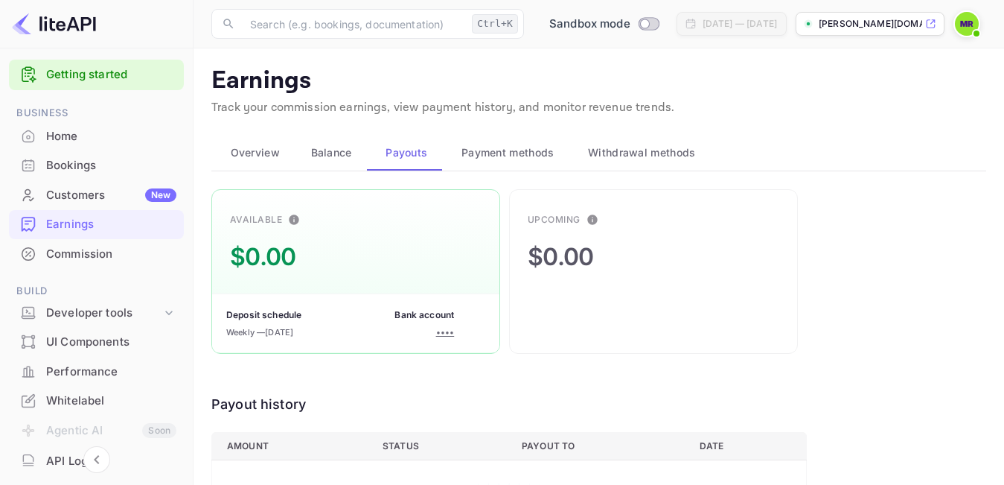
click at [549, 149] on span "Payment methods" at bounding box center [507, 153] width 93 height 18
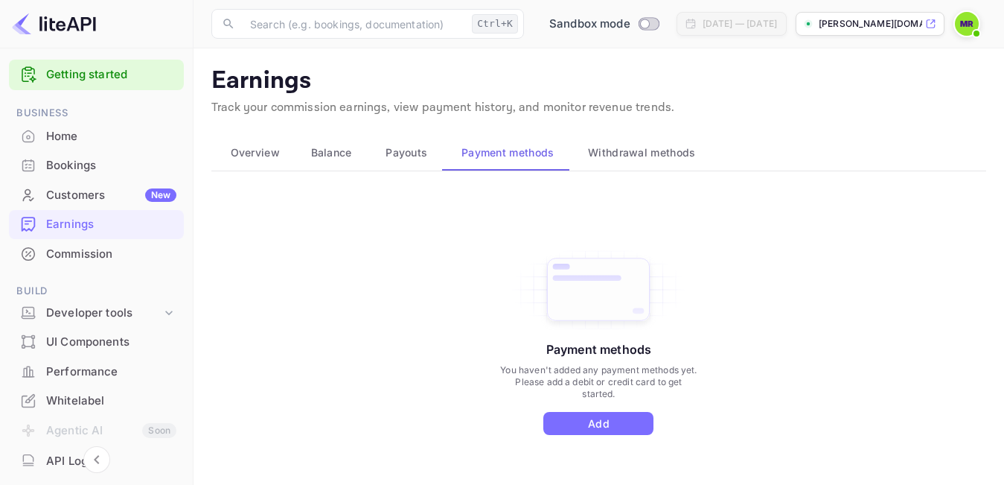
click at [628, 157] on span "Withdrawal methods" at bounding box center [641, 153] width 107 height 18
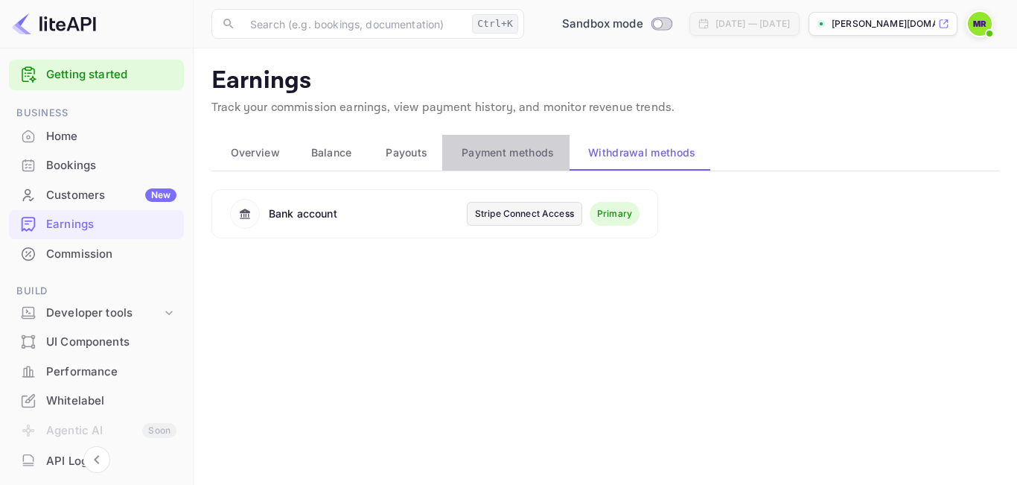
click at [523, 150] on span "Payment methods" at bounding box center [507, 153] width 93 height 18
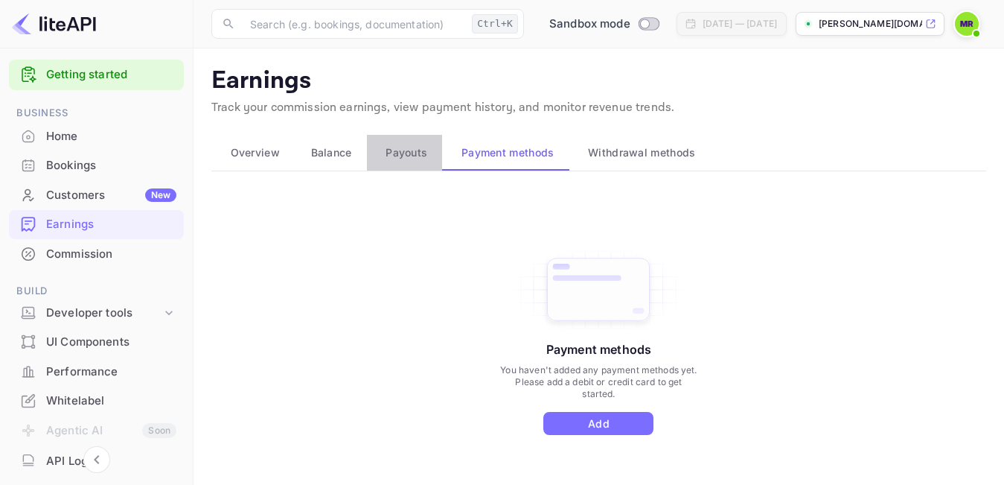
click at [412, 149] on span "Payouts" at bounding box center [407, 153] width 42 height 18
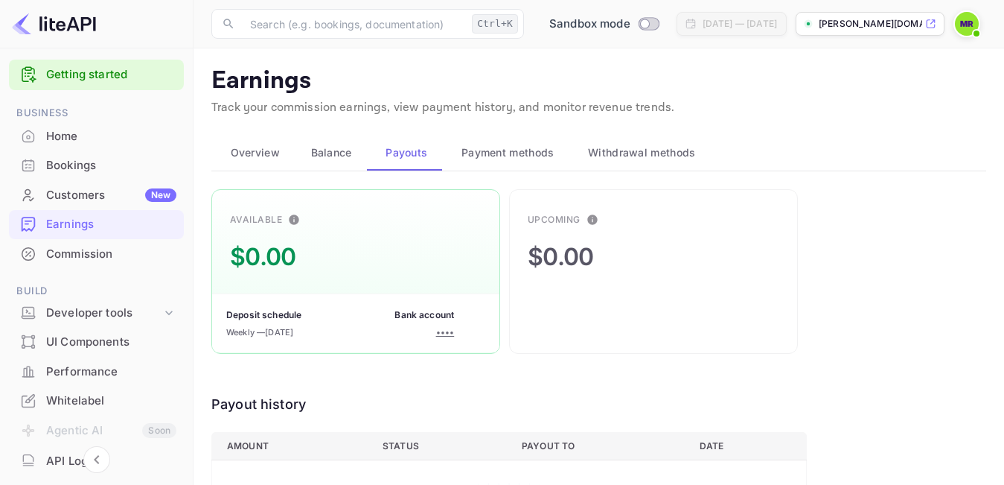
click at [330, 155] on span "Balance" at bounding box center [331, 153] width 41 height 18
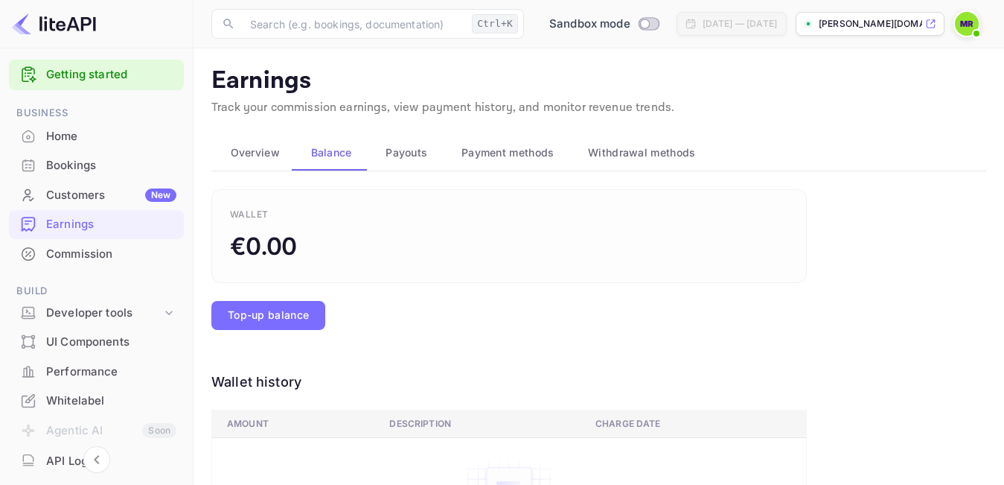
click at [255, 153] on span "Overview" at bounding box center [255, 153] width 49 height 18
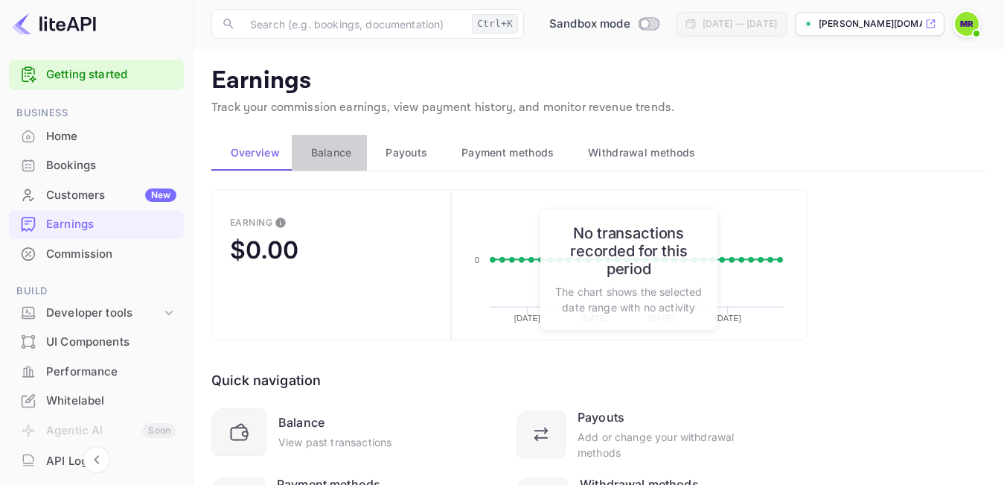
click at [330, 155] on span "Balance" at bounding box center [331, 153] width 41 height 18
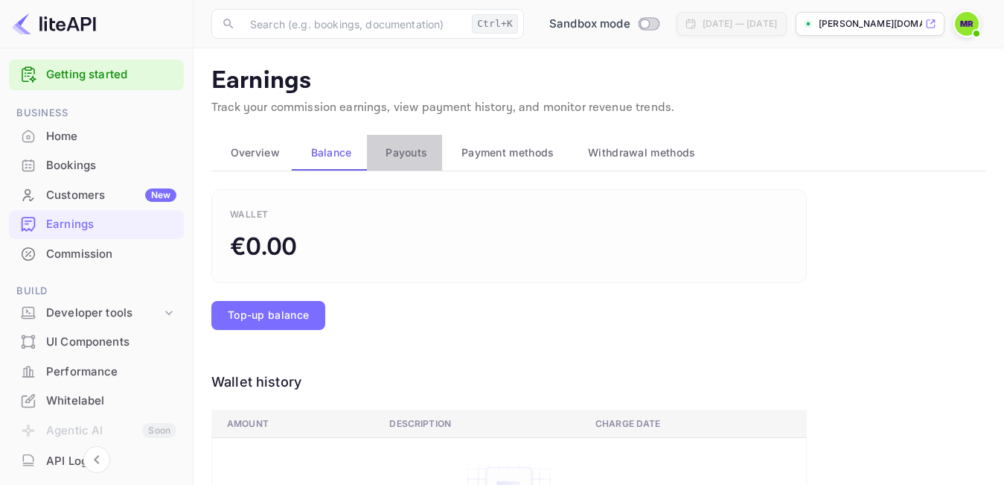
click at [400, 150] on span "Payouts" at bounding box center [407, 153] width 42 height 18
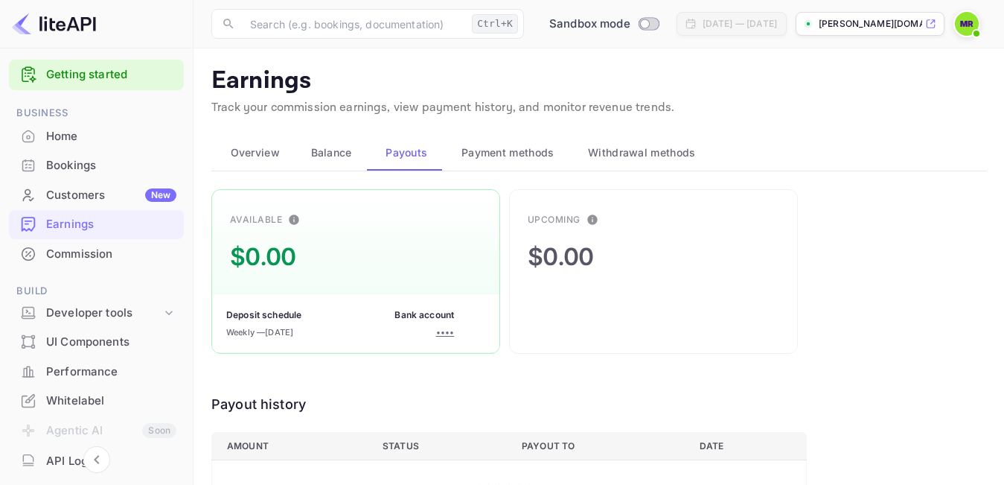
click at [513, 146] on span "Payment methods" at bounding box center [507, 153] width 93 height 18
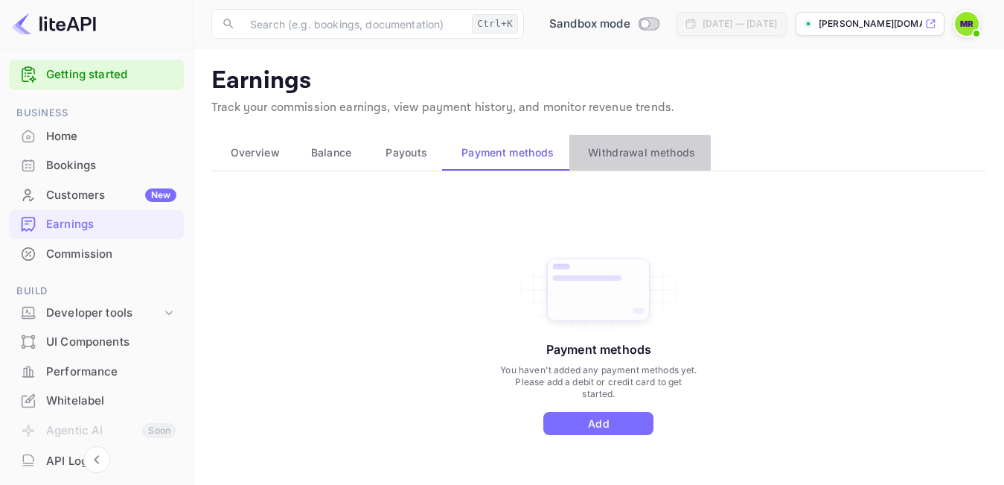
click at [634, 153] on span "Withdrawal methods" at bounding box center [641, 153] width 107 height 18
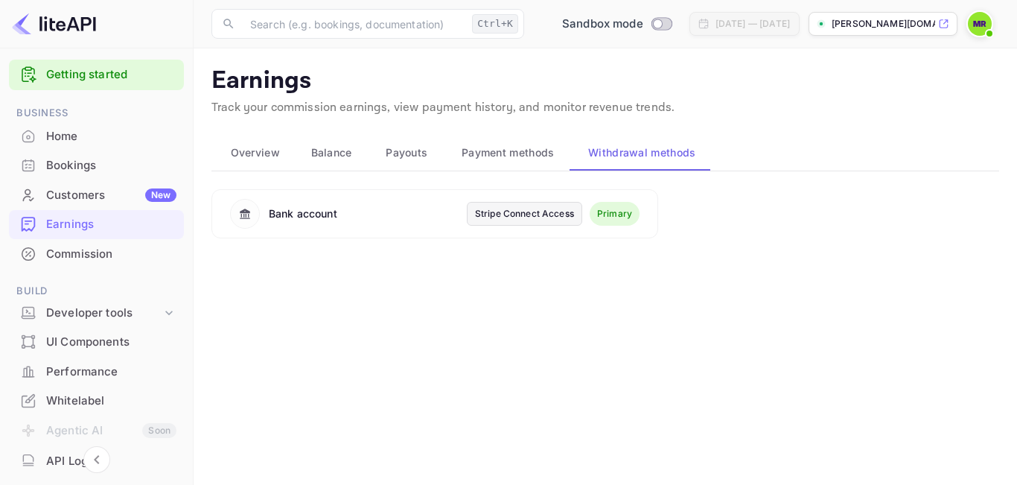
click at [496, 150] on span "Payment methods" at bounding box center [507, 153] width 93 height 18
